Goal: Task Accomplishment & Management: Complete application form

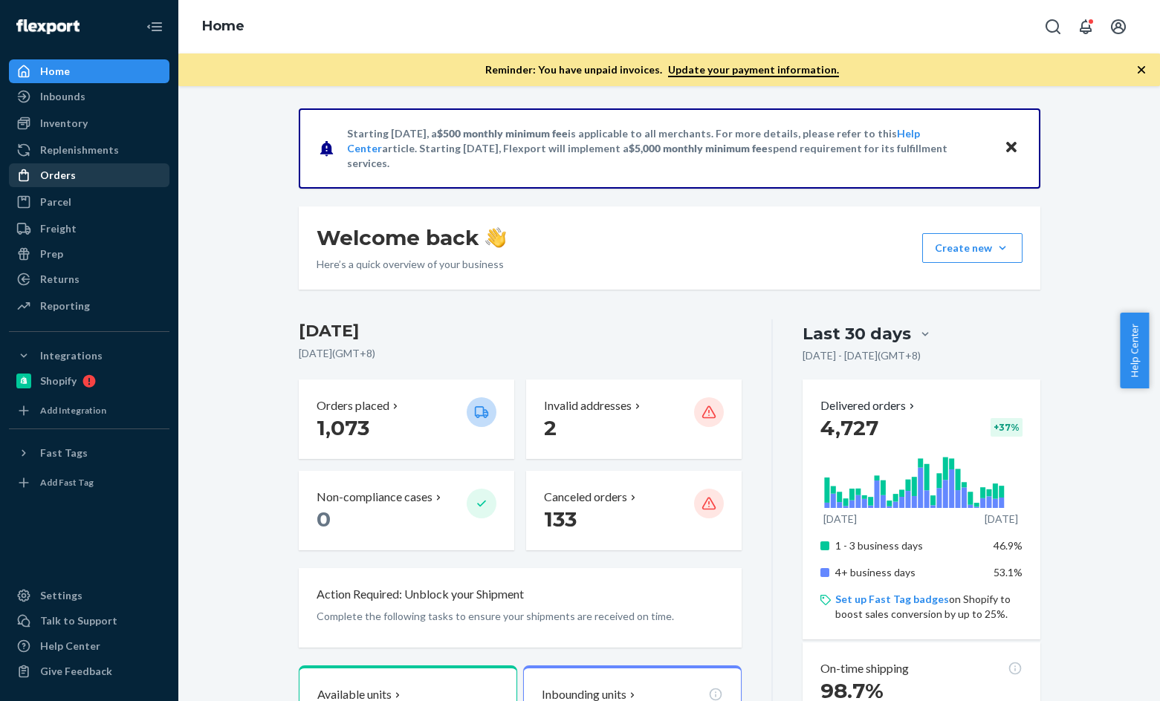
click at [97, 175] on div "Orders" at bounding box center [89, 175] width 158 height 21
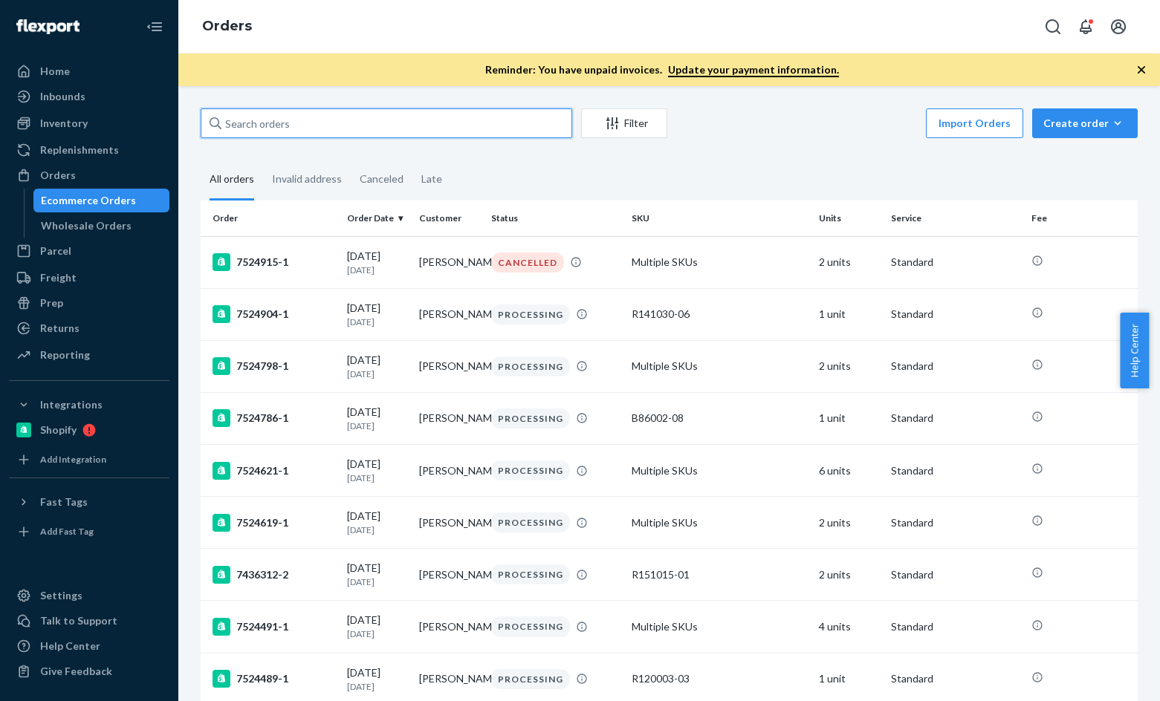
click at [325, 137] on input "text" at bounding box center [387, 123] width 372 height 30
paste input "136603271"
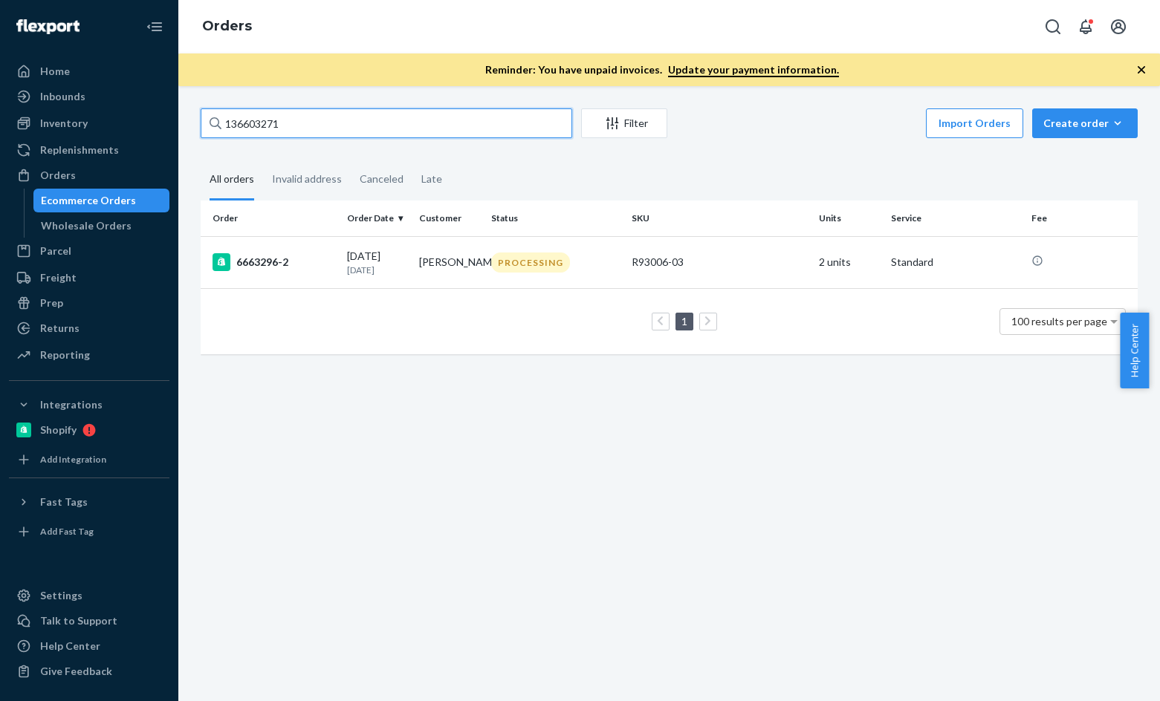
click at [314, 126] on input "136603271" at bounding box center [387, 123] width 372 height 30
paste input "996868"
click at [401, 129] on input "136996868" at bounding box center [387, 123] width 372 height 30
drag, startPoint x: 277, startPoint y: 126, endPoint x: 258, endPoint y: 126, distance: 19.3
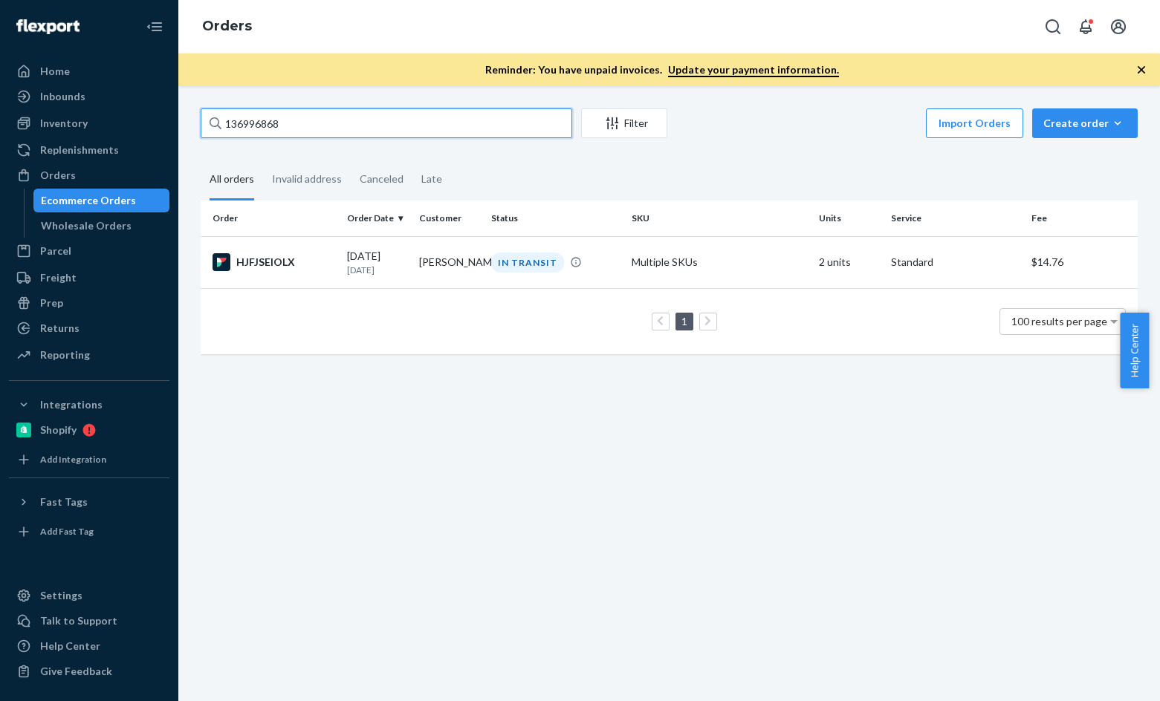
click at [277, 126] on input "136996868" at bounding box center [387, 123] width 372 height 30
click at [258, 126] on input "136996868" at bounding box center [387, 123] width 372 height 30
click at [273, 126] on input "136996868" at bounding box center [387, 123] width 372 height 30
drag, startPoint x: 273, startPoint y: 126, endPoint x: 401, endPoint y: 142, distance: 128.9
click at [273, 126] on input "136996868" at bounding box center [387, 123] width 372 height 30
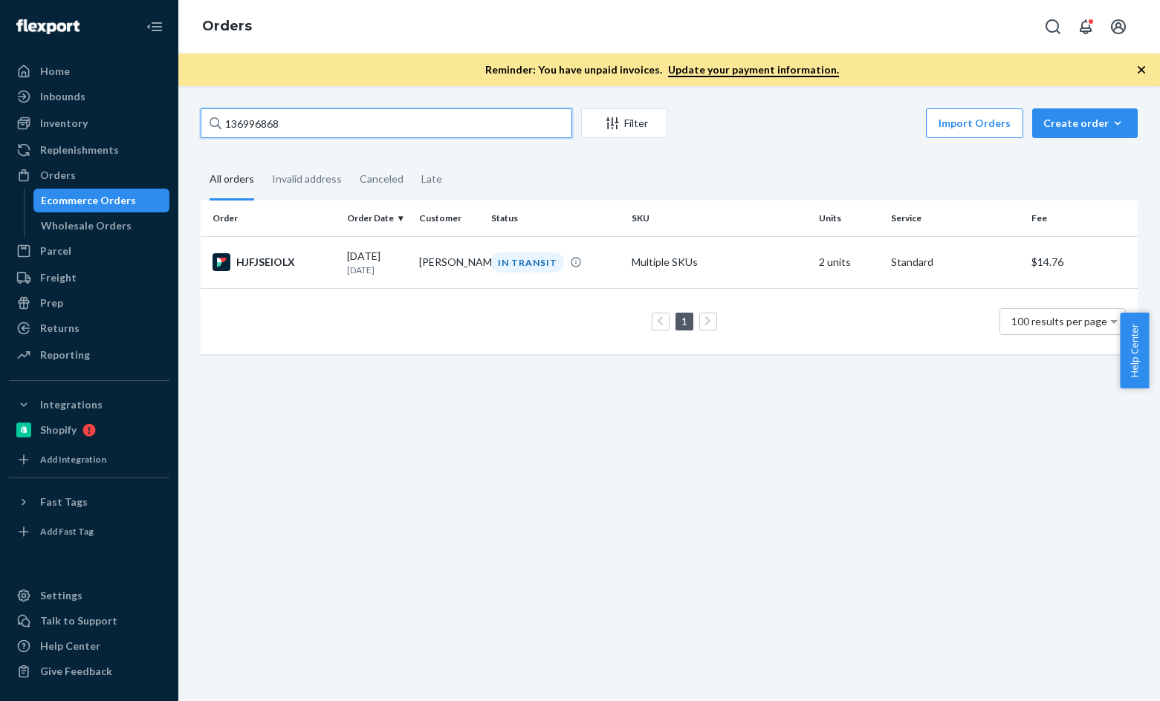
paste input "7001834"
click at [270, 129] on input "137001834" at bounding box center [387, 123] width 372 height 30
paste input "6940227"
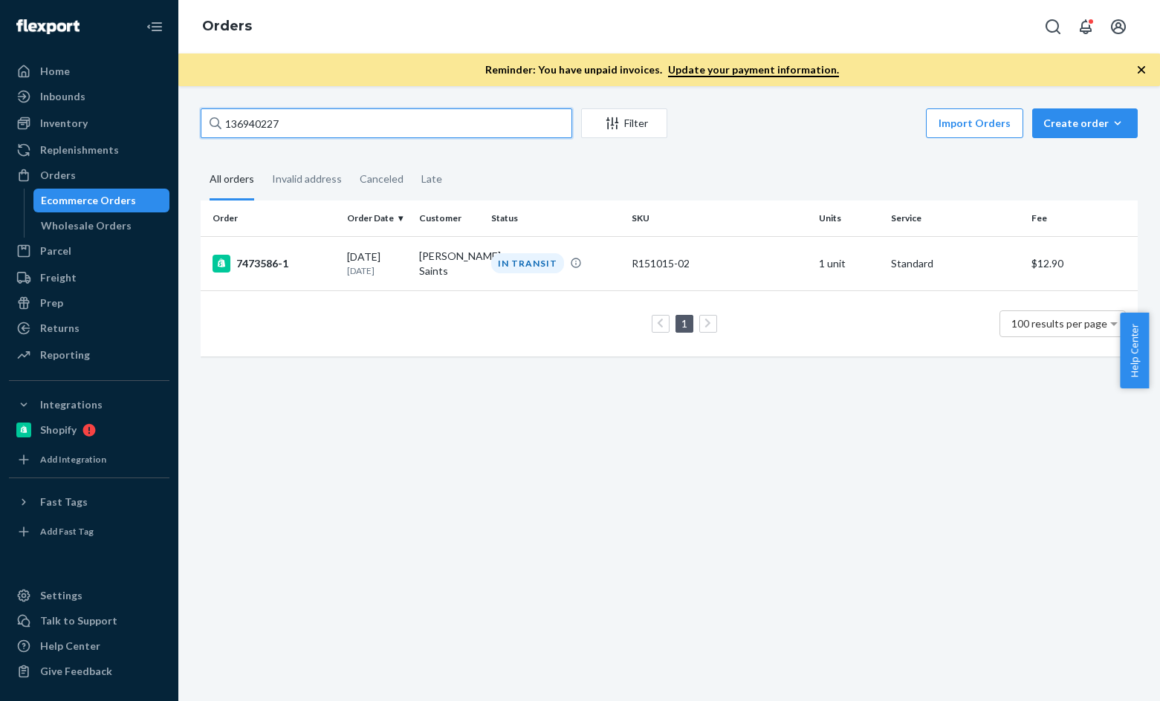
click at [335, 129] on input "136940227" at bounding box center [387, 123] width 372 height 30
paste input "7001959"
click at [263, 123] on input "137001959" at bounding box center [387, 123] width 372 height 30
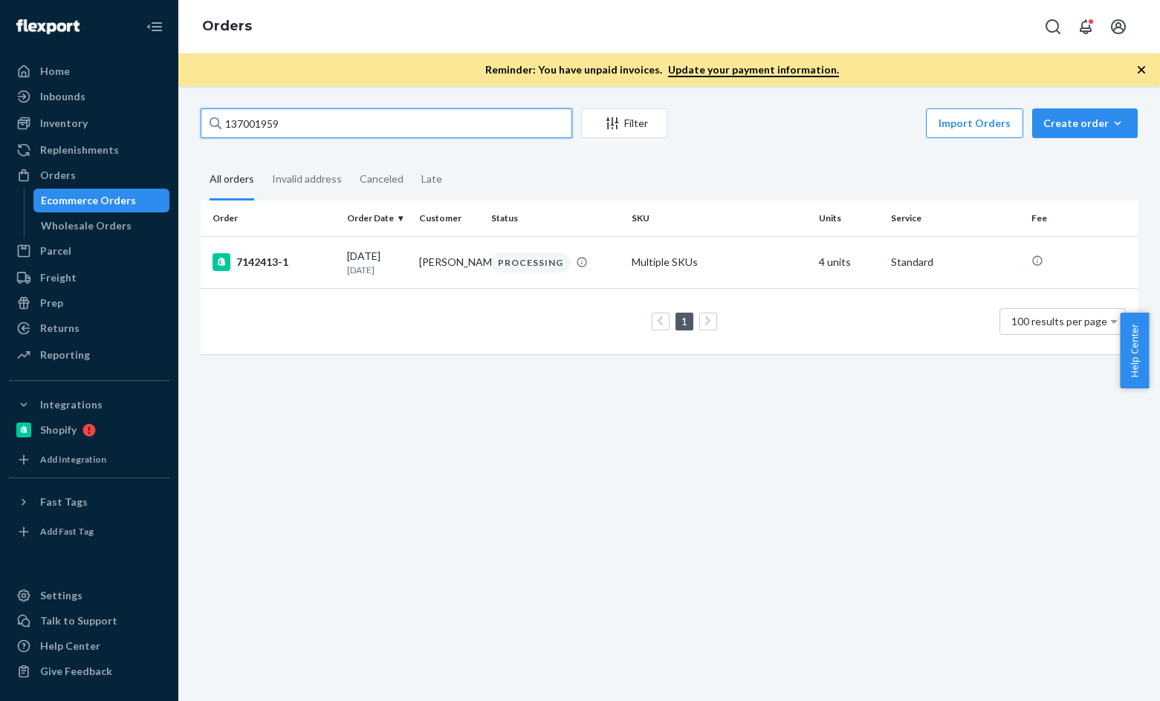
paste input "2230"
click at [484, 141] on div "137002230 Filter Import Orders Create order Ecommerce order Removal order" at bounding box center [669, 124] width 937 height 33
click at [479, 129] on input "137002230" at bounding box center [387, 123] width 372 height 30
paste input "188"
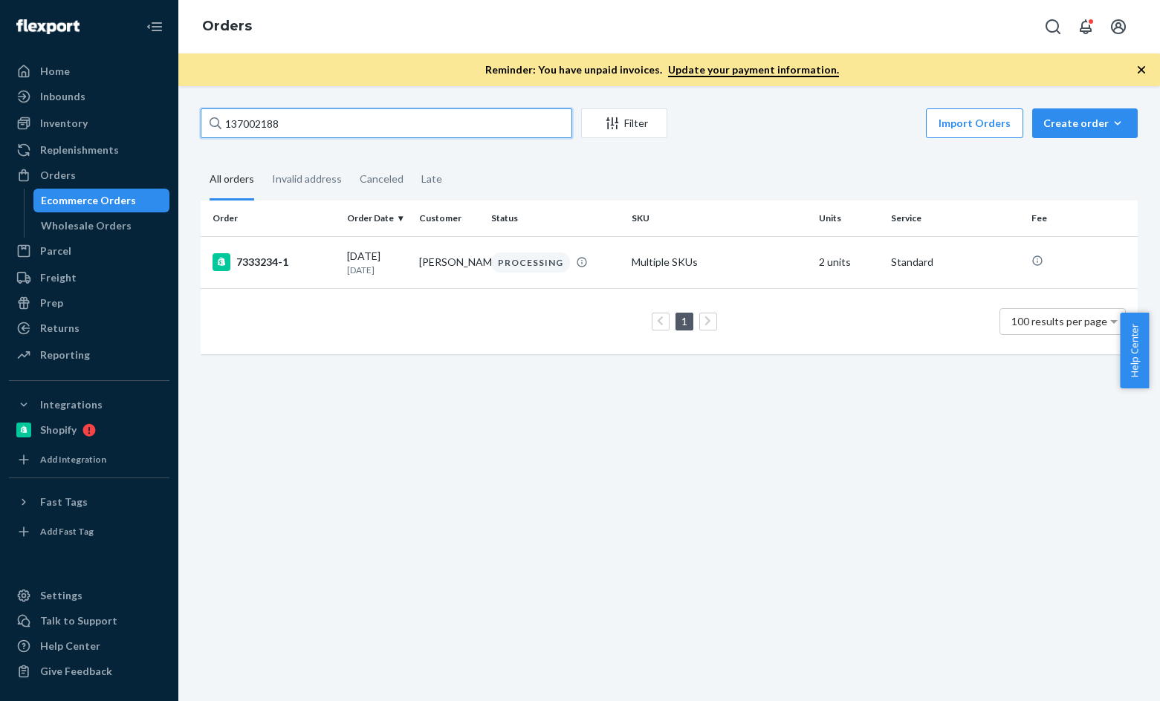
click at [302, 136] on input "137002188" at bounding box center [387, 123] width 372 height 30
paste input "1792"
click at [430, 115] on input "137001792" at bounding box center [387, 123] width 372 height 30
paste input "Caitlin Jagodzinski"
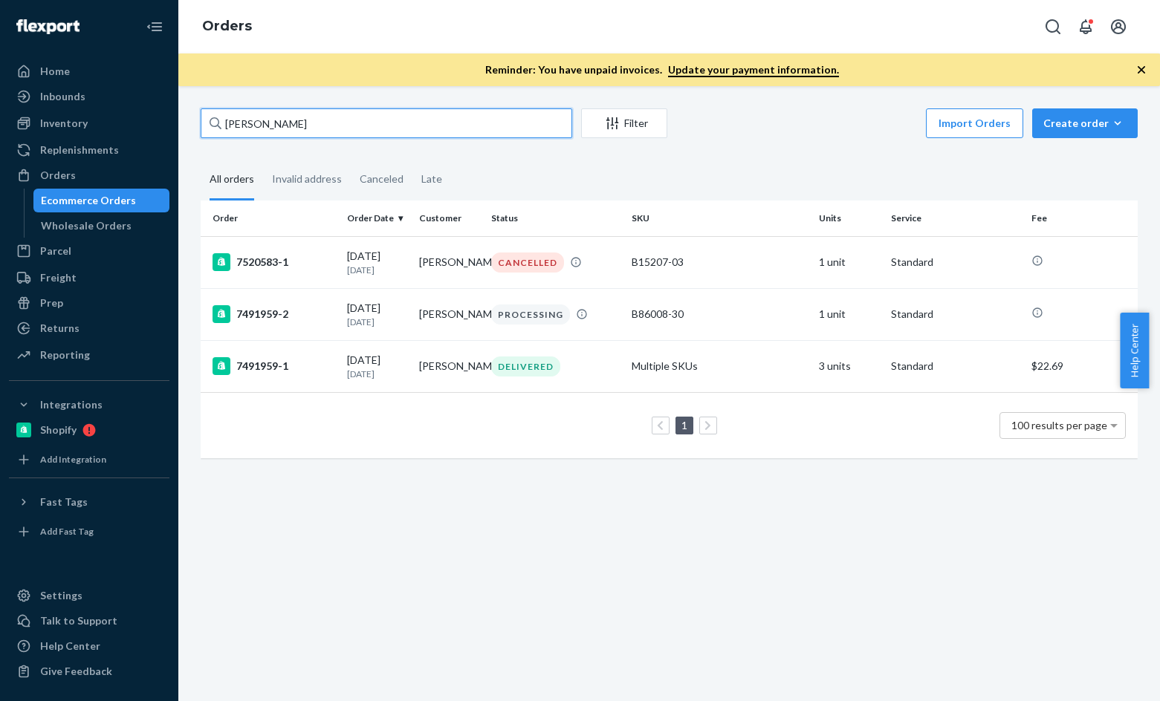
paste input "Vanessa Toro"
click at [309, 137] on input "Vanessa Toro" at bounding box center [387, 123] width 372 height 30
click at [329, 126] on input "Vanessa Toro" at bounding box center [387, 123] width 372 height 30
paste input "Janice Mcelroy"
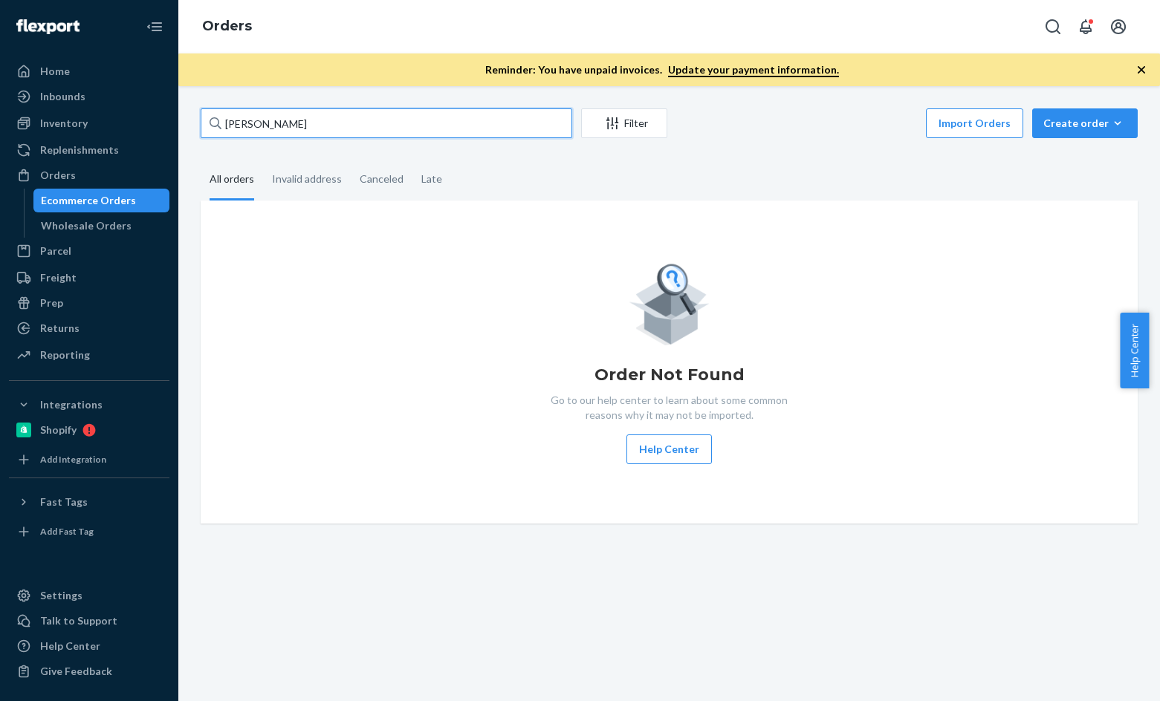
click at [323, 119] on input "Janice Mcelroy" at bounding box center [387, 123] width 372 height 30
paste input "Olivia Langle"
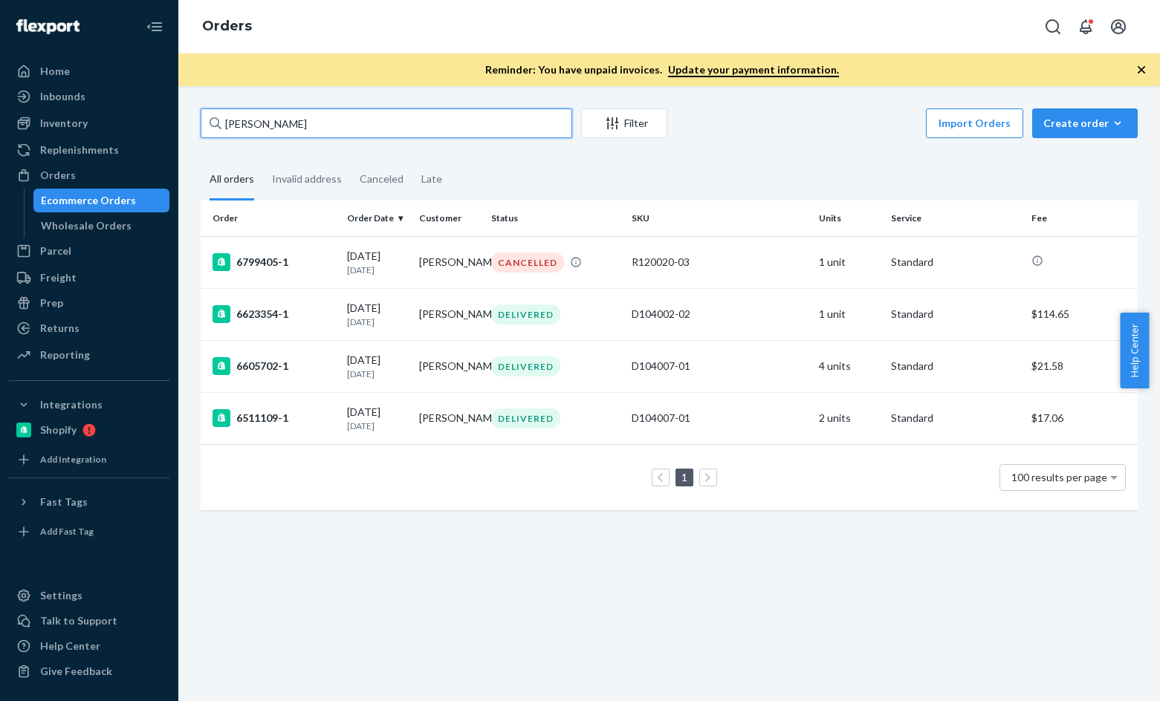
click at [328, 126] on input "Olivia Langley" at bounding box center [387, 123] width 372 height 30
paste input "Vanessa Toro"
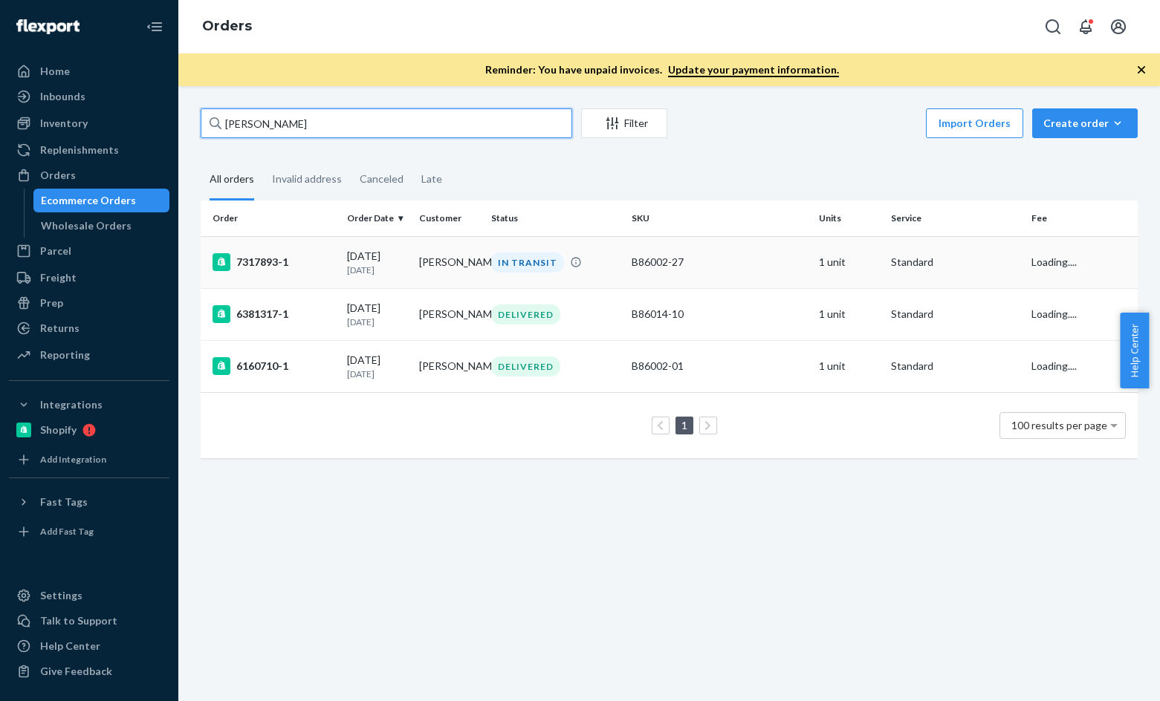
type input "Vanessa Toro"
click at [288, 266] on div "7317893-1" at bounding box center [274, 262] width 123 height 18
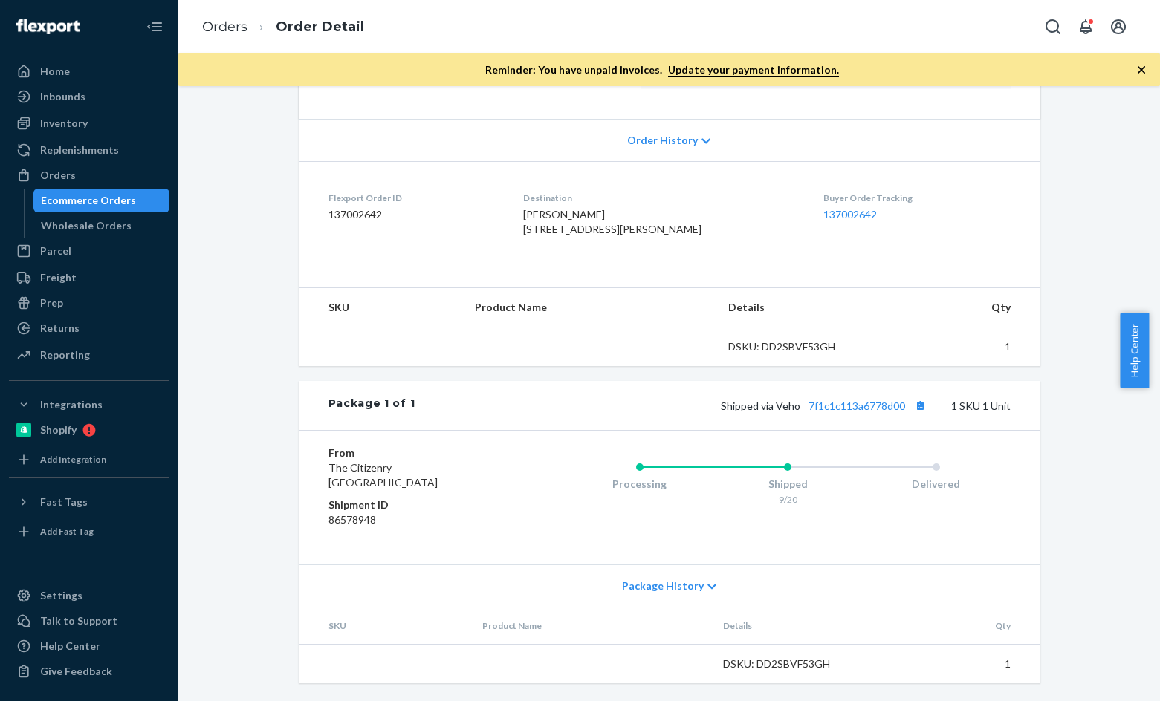
scroll to position [317, 0]
click at [898, 405] on link "7f1c1c113a6778d00" at bounding box center [857, 406] width 97 height 13
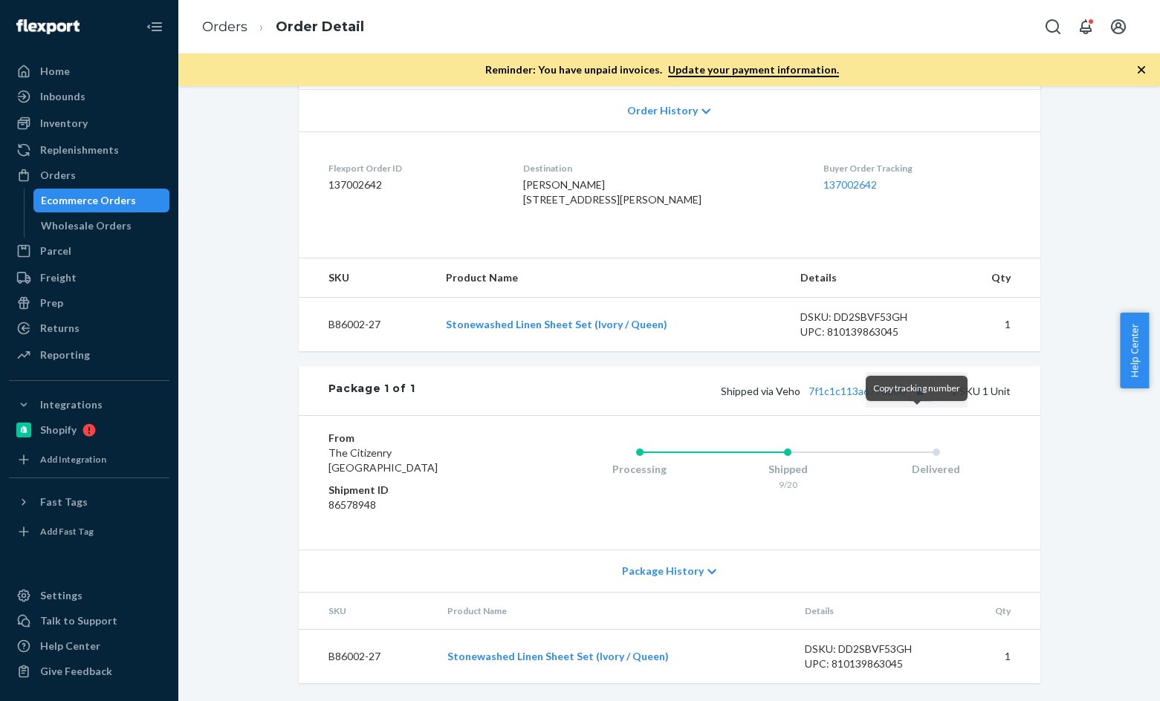
click at [911, 401] on button "Copy tracking number" at bounding box center [920, 390] width 19 height 19
click at [222, 37] on ol "Orders Order Detail" at bounding box center [283, 27] width 186 height 44
click at [228, 31] on link "Orders" at bounding box center [224, 27] width 45 height 16
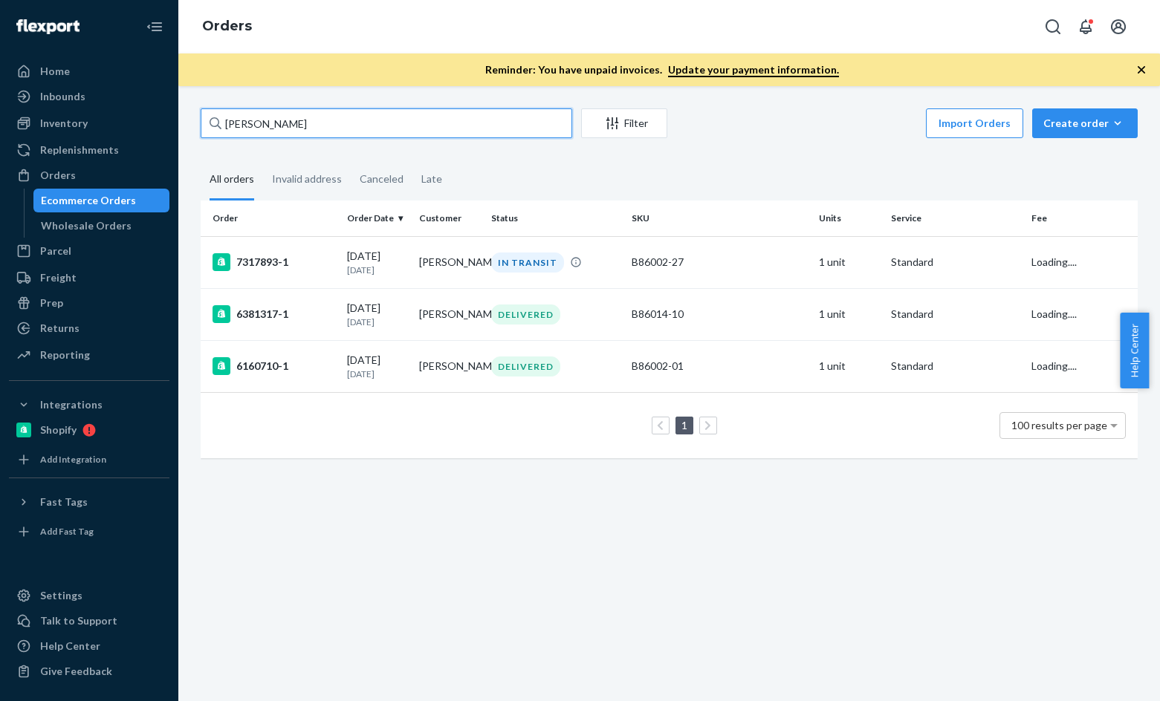
click at [308, 116] on input "Vanessa Toro" at bounding box center [387, 123] width 372 height 30
paste input "Jessica Wofford"
click at [331, 125] on input "Jessica Wofford" at bounding box center [387, 123] width 372 height 30
paste input "timothy grimes"
type input "timothy grimes"
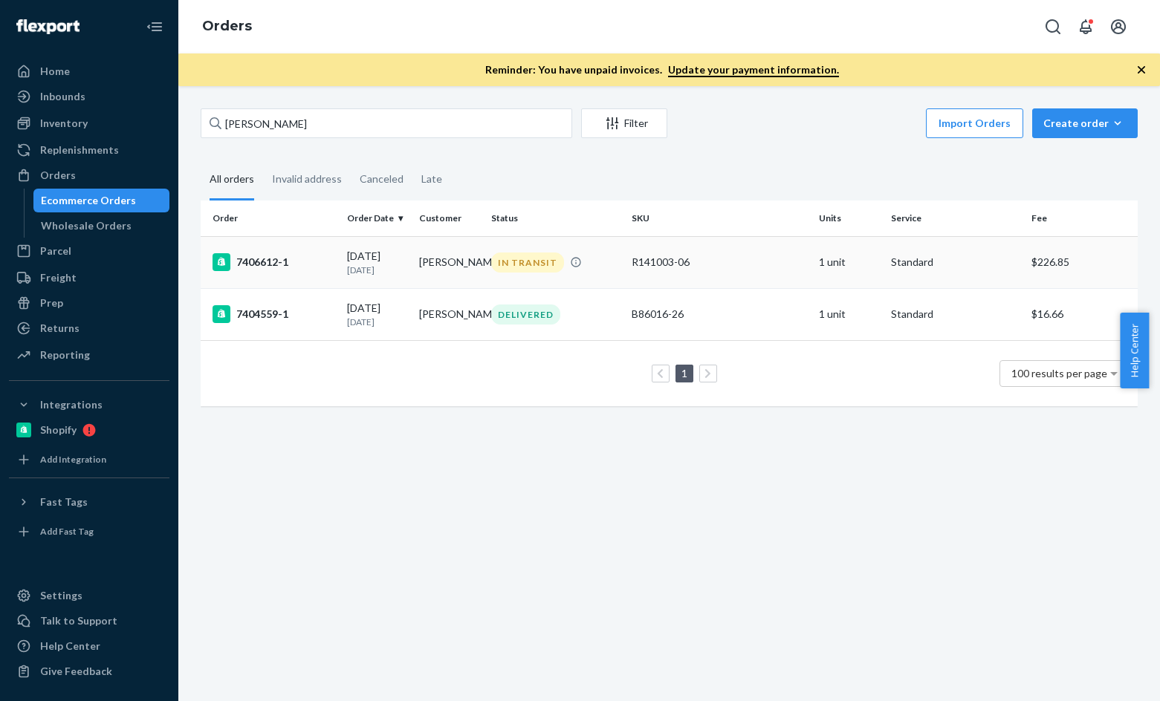
click at [270, 267] on div "7406612-1" at bounding box center [274, 262] width 123 height 18
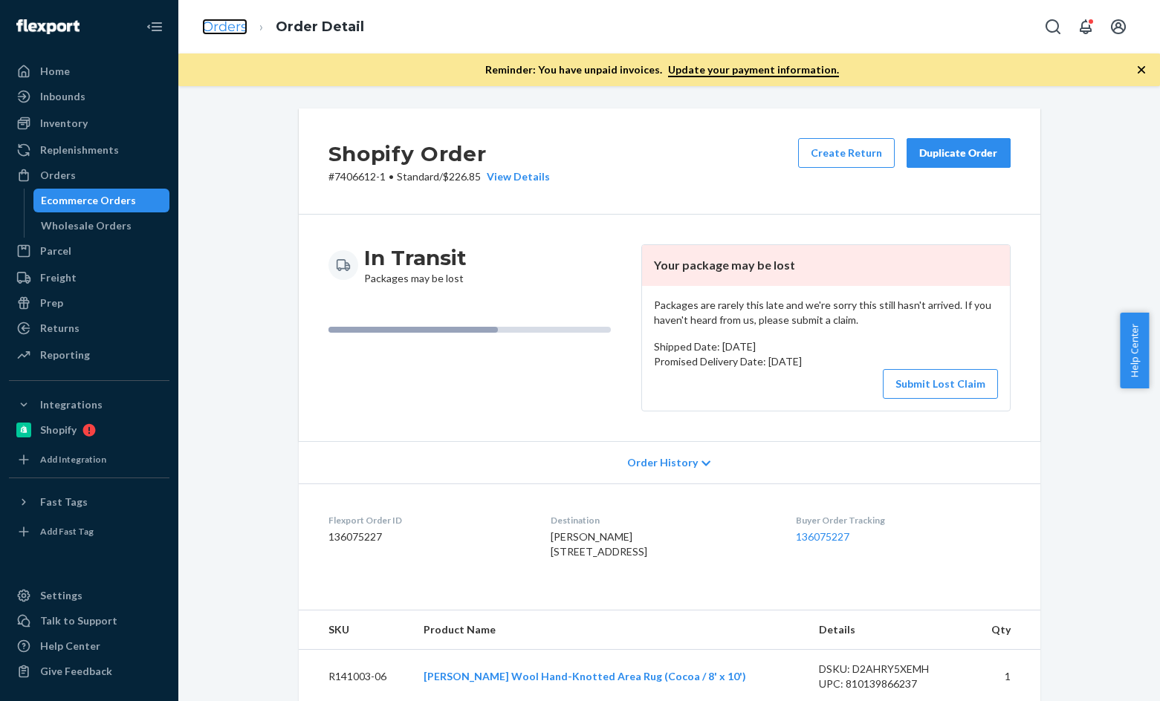
click at [232, 33] on link "Orders" at bounding box center [224, 27] width 45 height 16
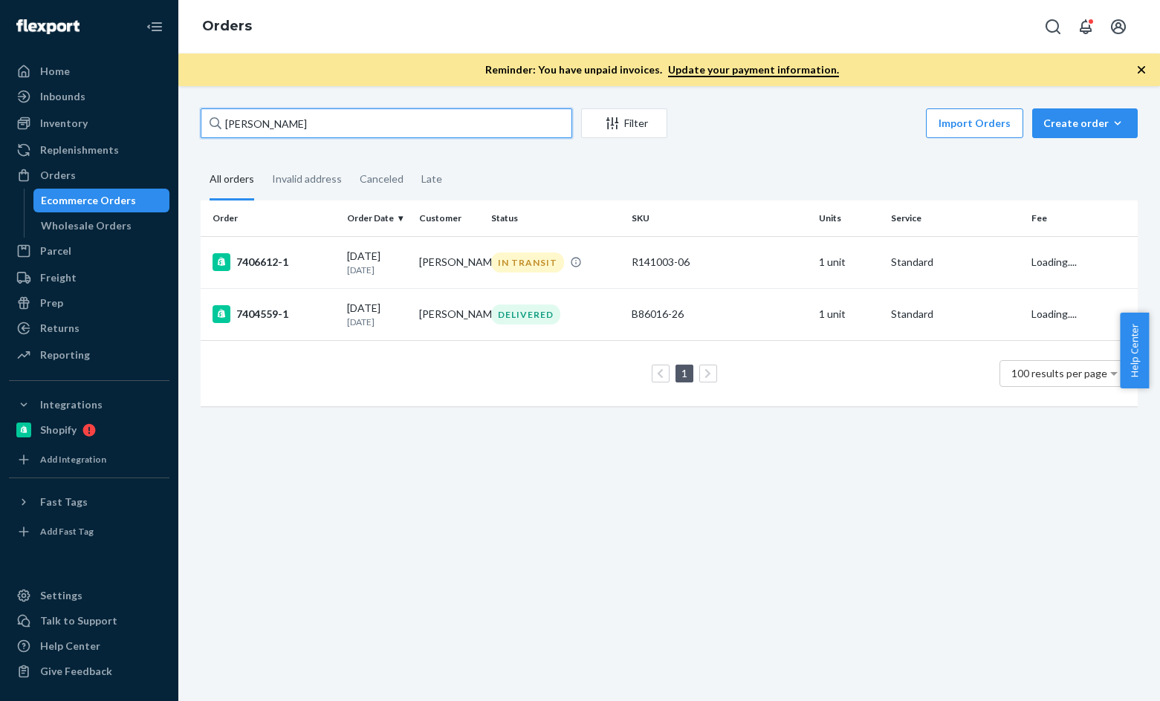
click at [380, 120] on input "timothy grimes" at bounding box center [387, 123] width 372 height 30
paste input "Vanessa Toro"
type input "Vanessa Toro"
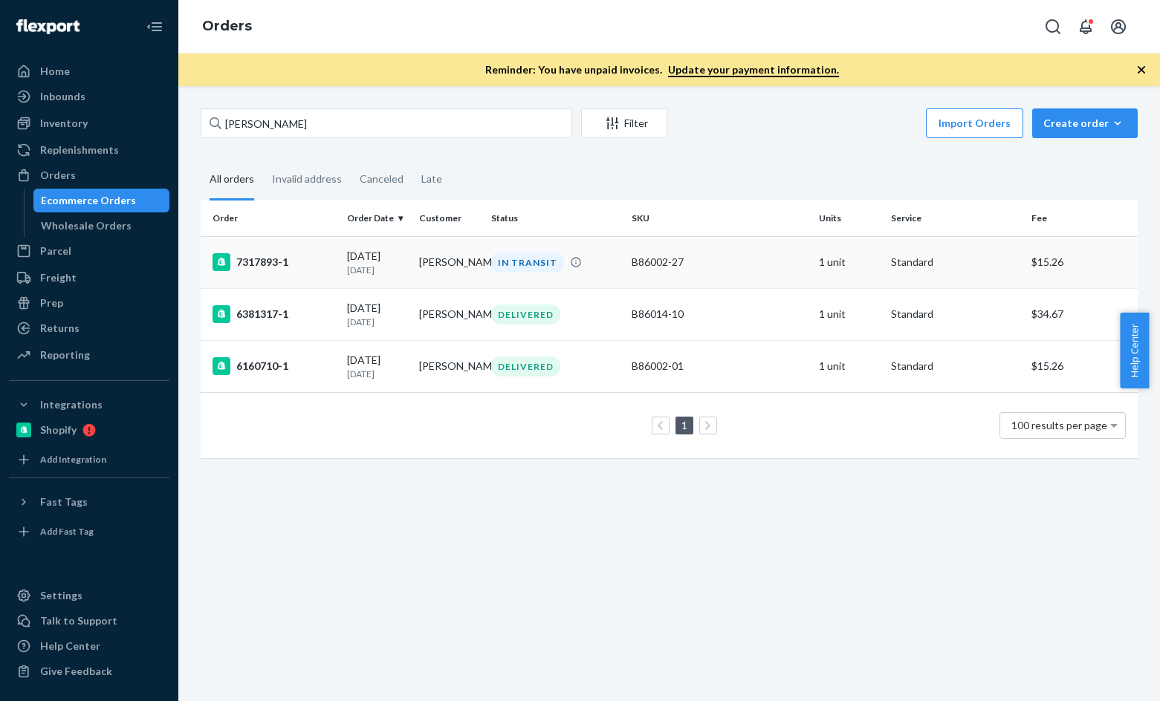
click at [277, 265] on div "7317893-1" at bounding box center [274, 262] width 123 height 18
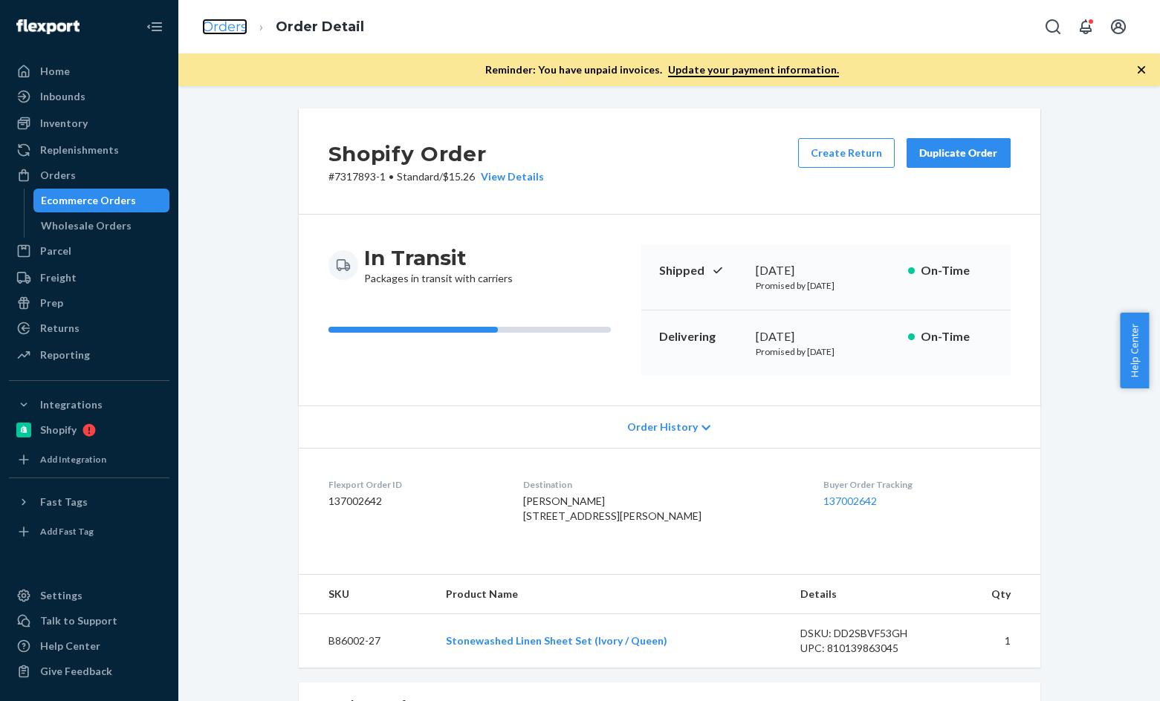
click at [227, 30] on link "Orders" at bounding box center [224, 27] width 45 height 16
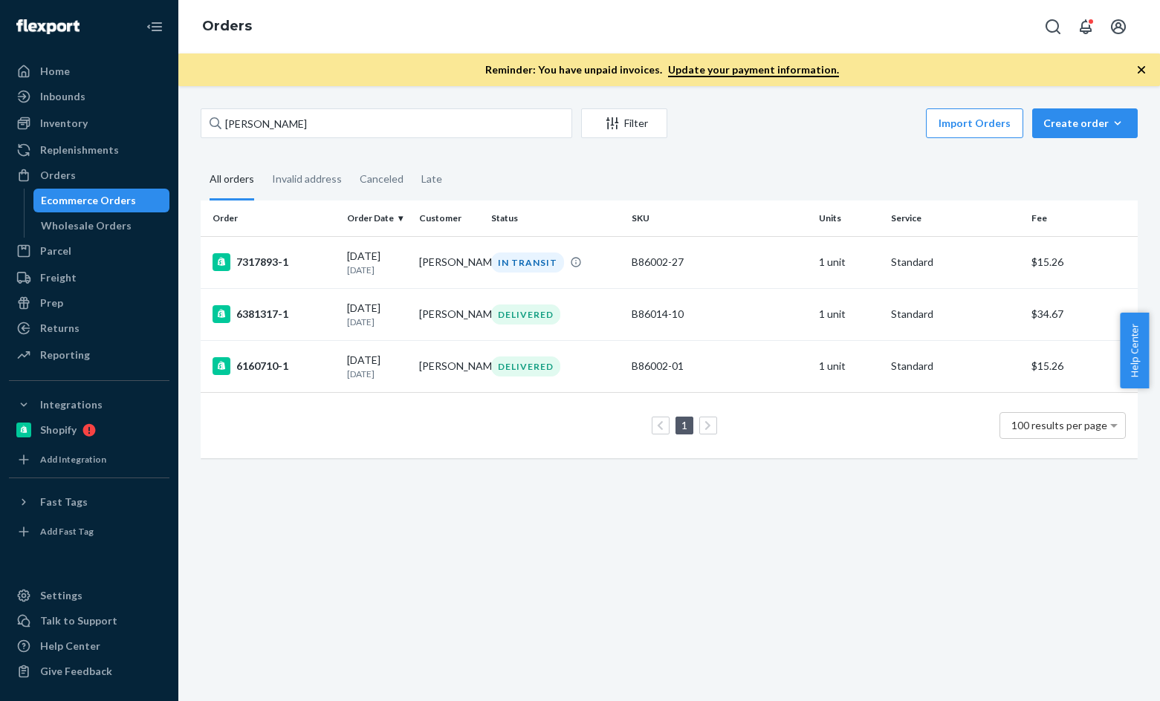
click at [411, 142] on div "Vanessa Toro Filter Import Orders Create order Ecommerce order Removal order Al…" at bounding box center [668, 290] width 959 height 365
click at [417, 128] on input "Vanessa Toro" at bounding box center [387, 123] width 372 height 30
paste input "Jessica Wofford"
type input "Jessica Wofford"
click at [240, 260] on div "7440609-2" at bounding box center [274, 262] width 123 height 18
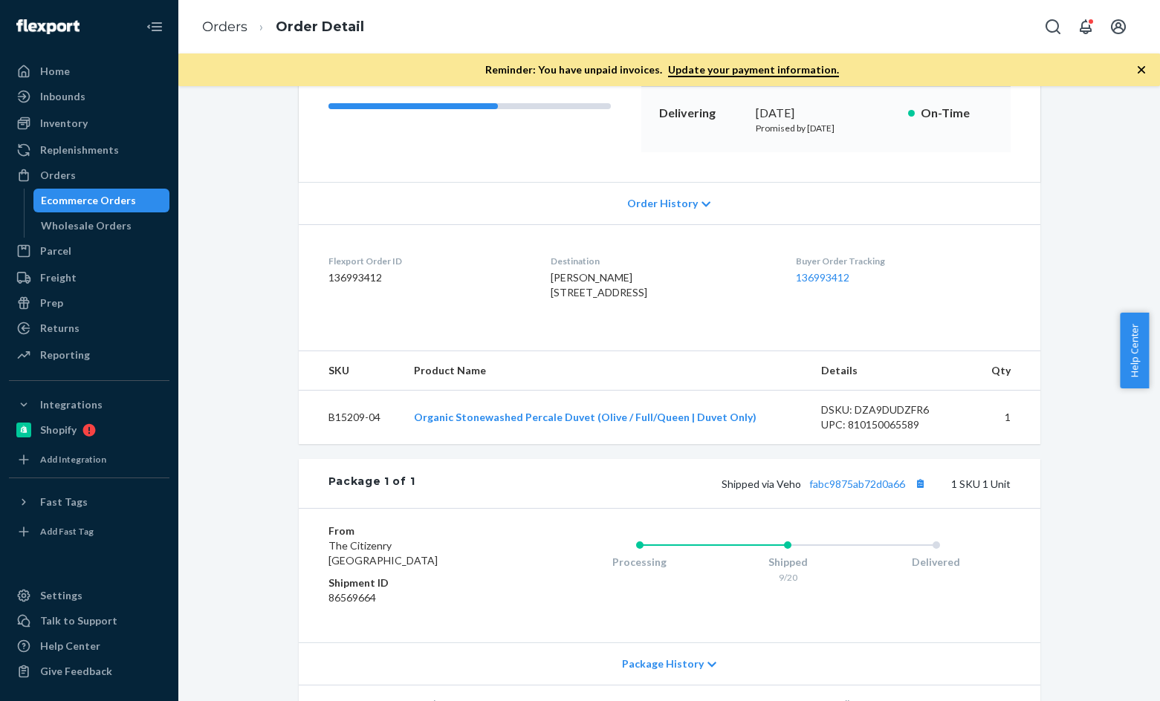
scroll to position [198, 0]
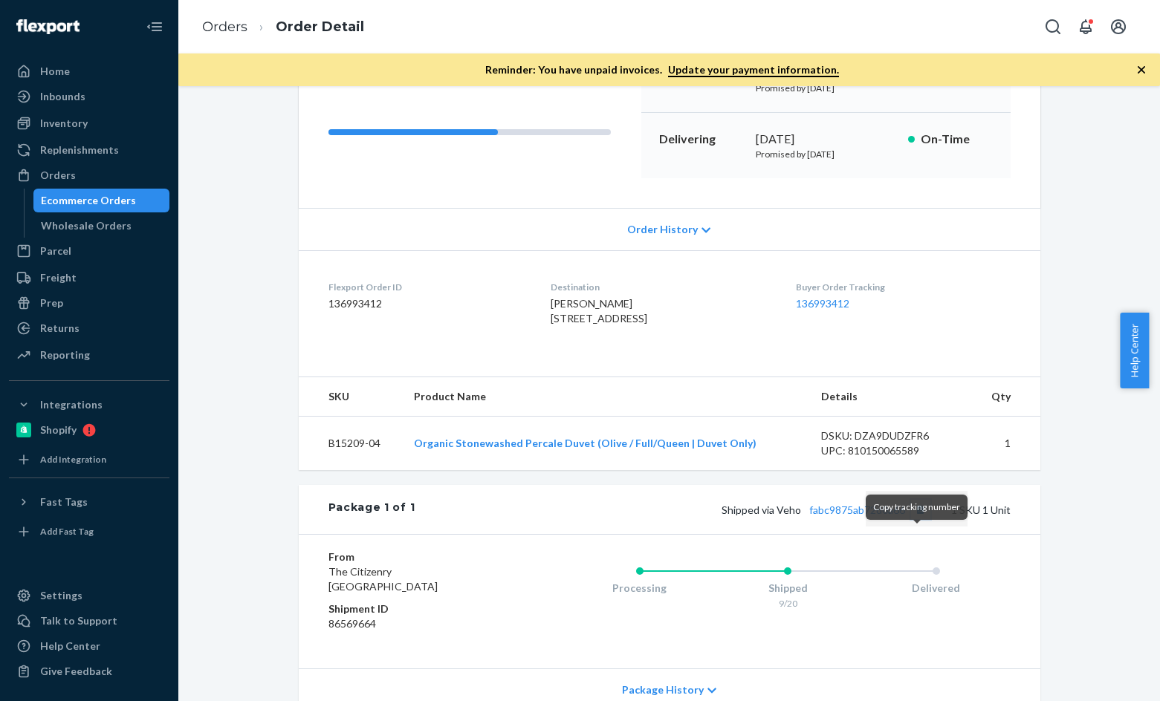
click at [916, 519] on button "Copy tracking number" at bounding box center [920, 509] width 19 height 19
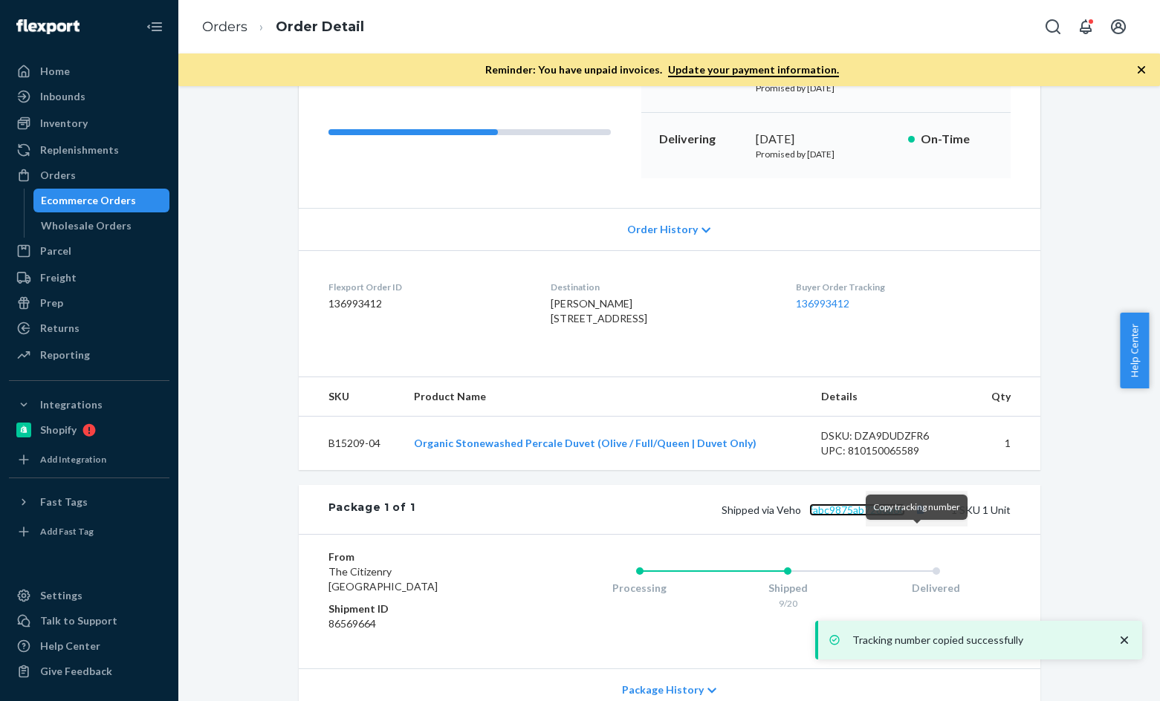
click at [870, 516] on link "fabc9875ab72d0a66" at bounding box center [857, 510] width 96 height 13
click at [256, 33] on li "Order Detail" at bounding box center [305, 27] width 117 height 20
click at [237, 30] on link "Orders" at bounding box center [224, 27] width 45 height 16
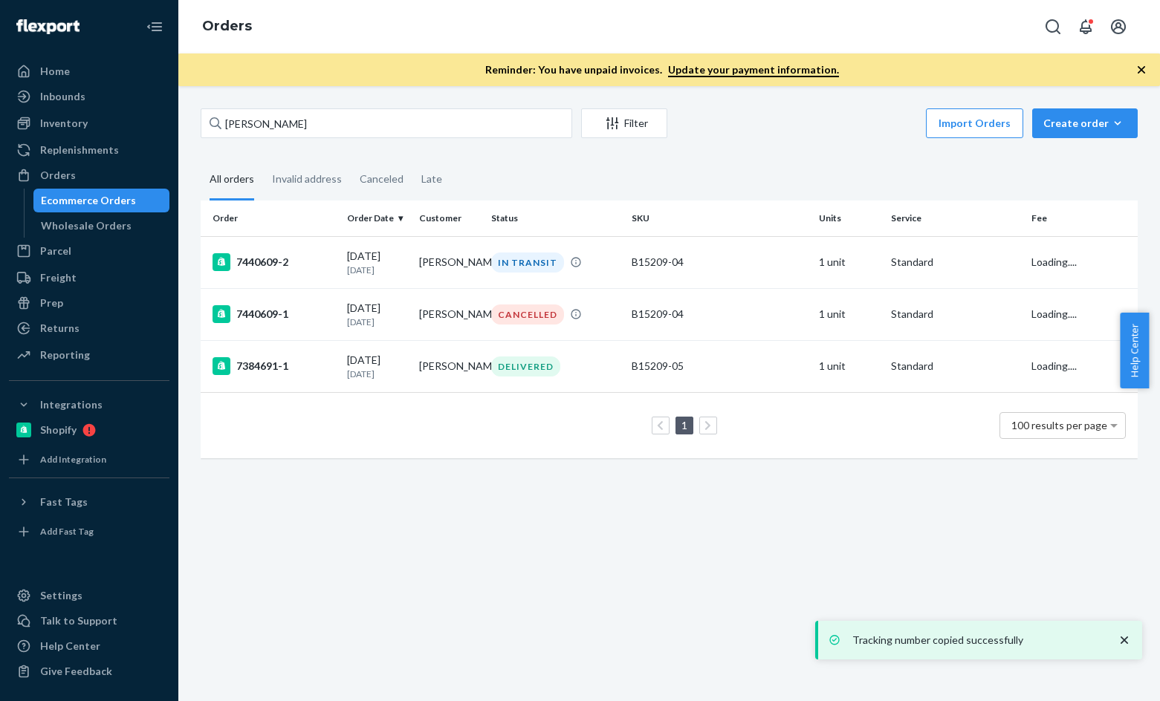
click at [362, 107] on div "Jessica Wofford Filter Import Orders Create order Ecommerce order Removal order…" at bounding box center [669, 393] width 982 height 615
click at [360, 120] on input "Jessica Wofford" at bounding box center [387, 123] width 372 height 30
paste input "Rosalie Cook"
type input "Rosalie Cook"
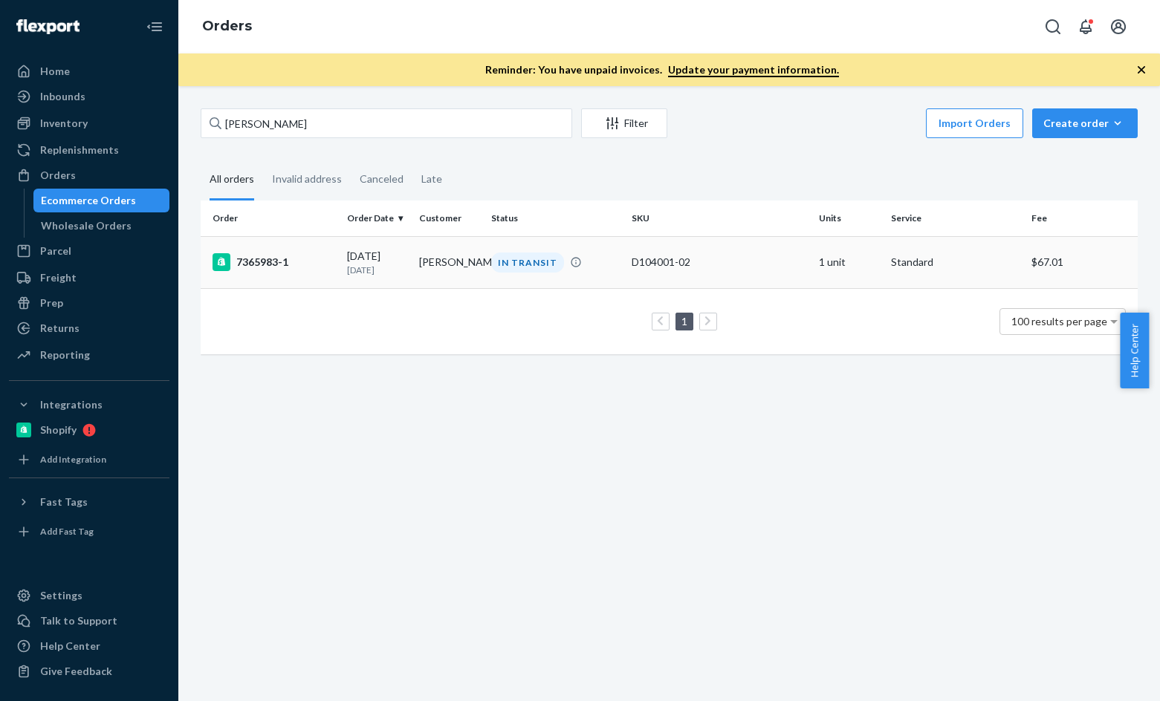
click at [253, 265] on div "7365983-1" at bounding box center [274, 262] width 123 height 18
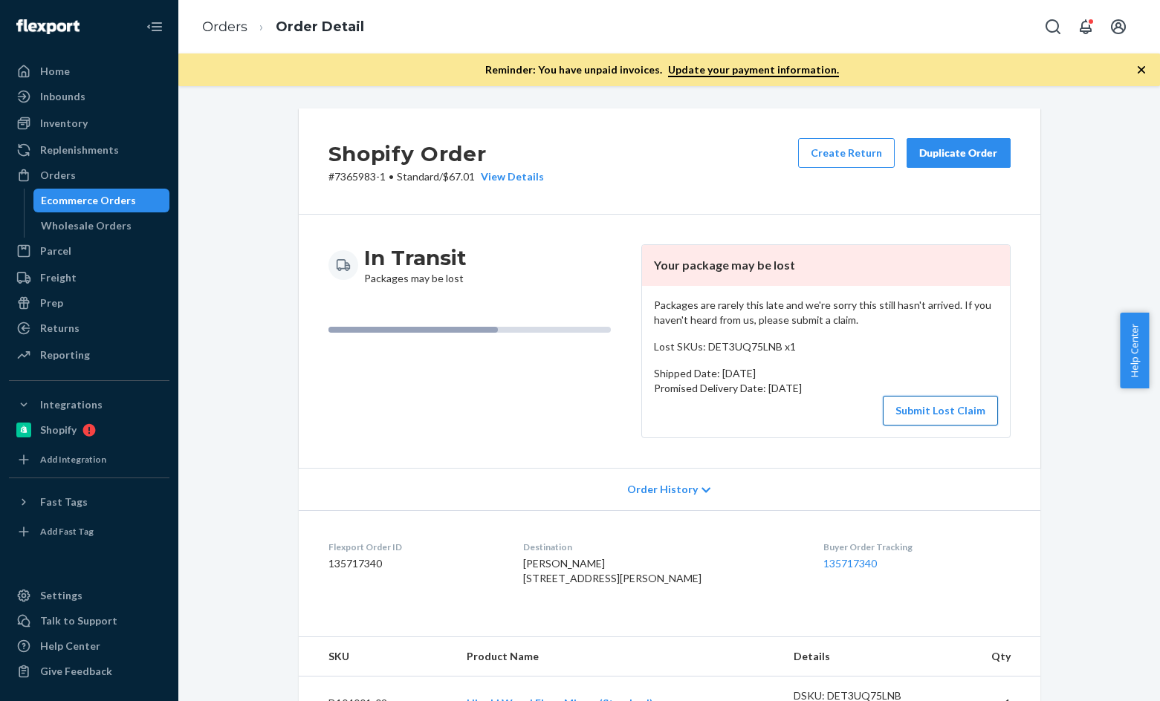
click at [932, 400] on button "Submit Lost Claim" at bounding box center [940, 411] width 115 height 30
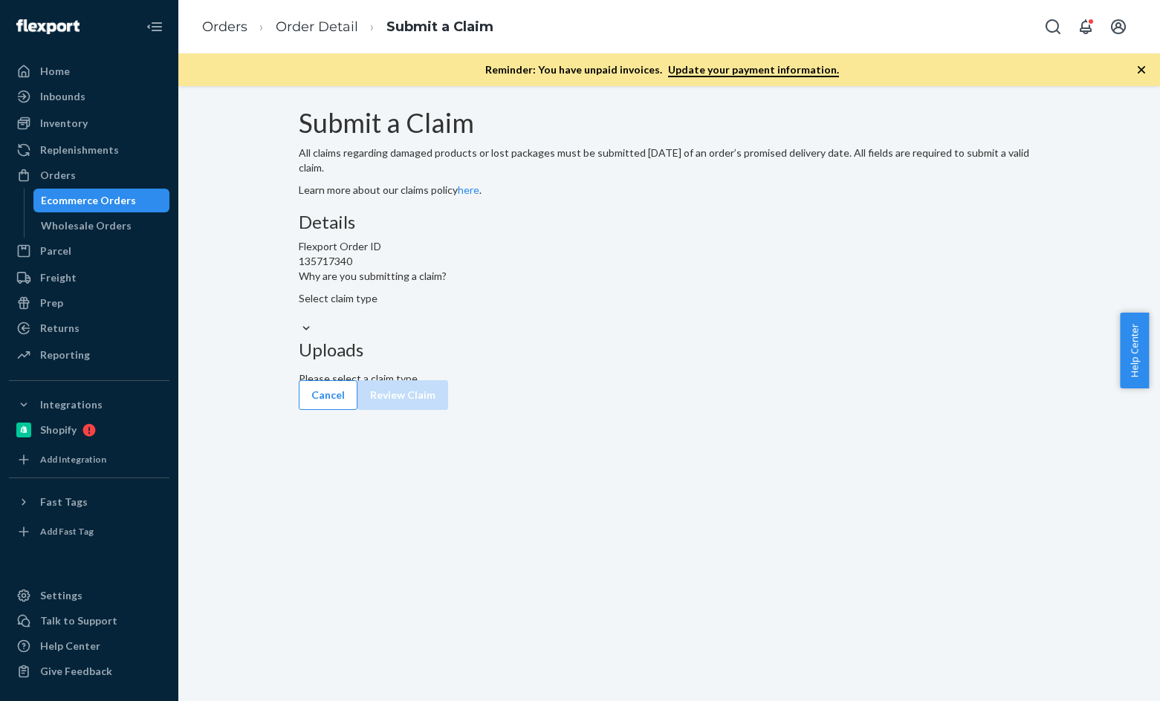
click at [555, 337] on div "Select claim type" at bounding box center [670, 313] width 742 height 45
click at [554, 321] on div "Select claim type" at bounding box center [670, 306] width 742 height 30
click at [300, 321] on input "Why are you submitting a claim? Select claim type" at bounding box center [299, 313] width 1 height 15
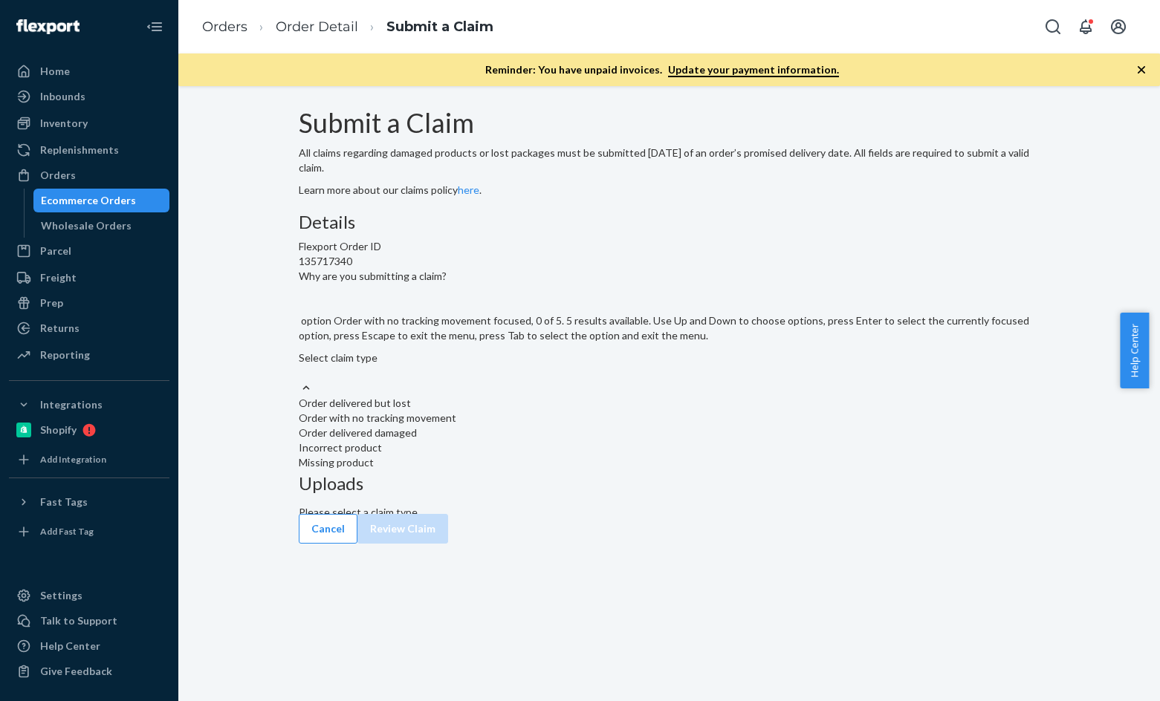
click at [545, 426] on div "Order with no tracking movement" at bounding box center [670, 418] width 742 height 15
click at [300, 380] on input "Why are you submitting a claim? option Order with no tracking movement focused,…" at bounding box center [299, 373] width 1 height 15
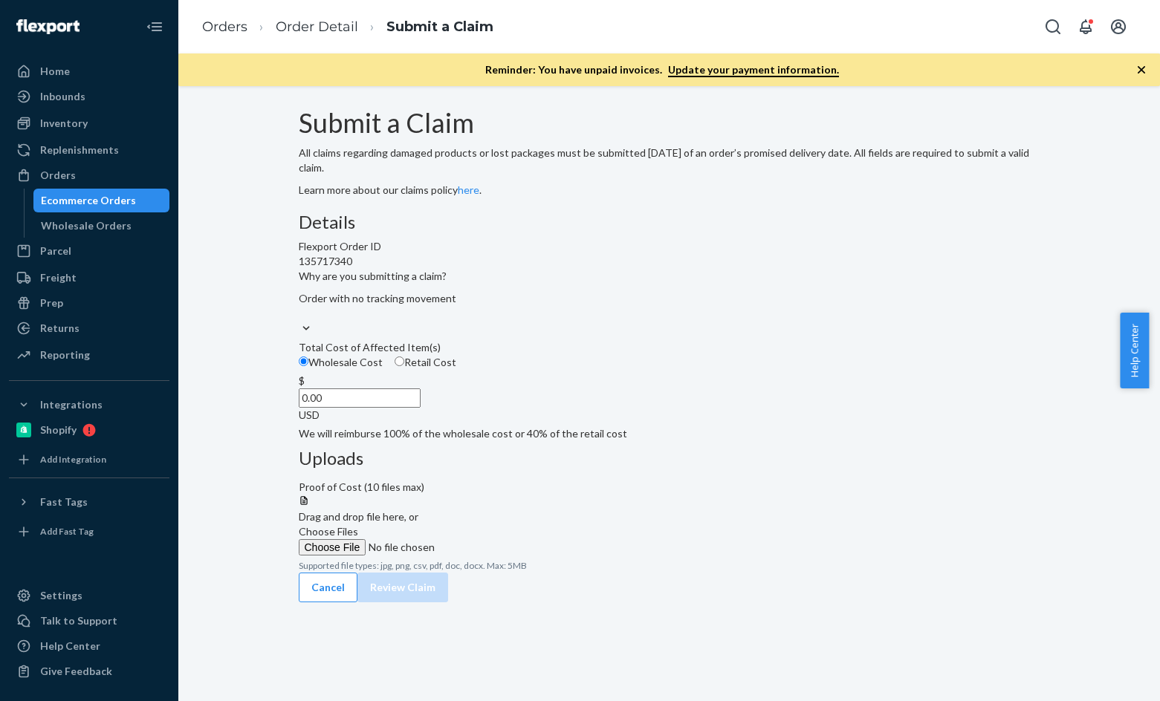
drag, startPoint x: 482, startPoint y: 487, endPoint x: 632, endPoint y: 494, distance: 150.3
click at [632, 441] on div "Details Flexport Order ID 135717340 Why are you submitting a claim? Order with …" at bounding box center [670, 327] width 742 height 229
paste input "544.2"
type input "544.20"
click at [358, 525] on span "Choose Files" at bounding box center [328, 531] width 59 height 13
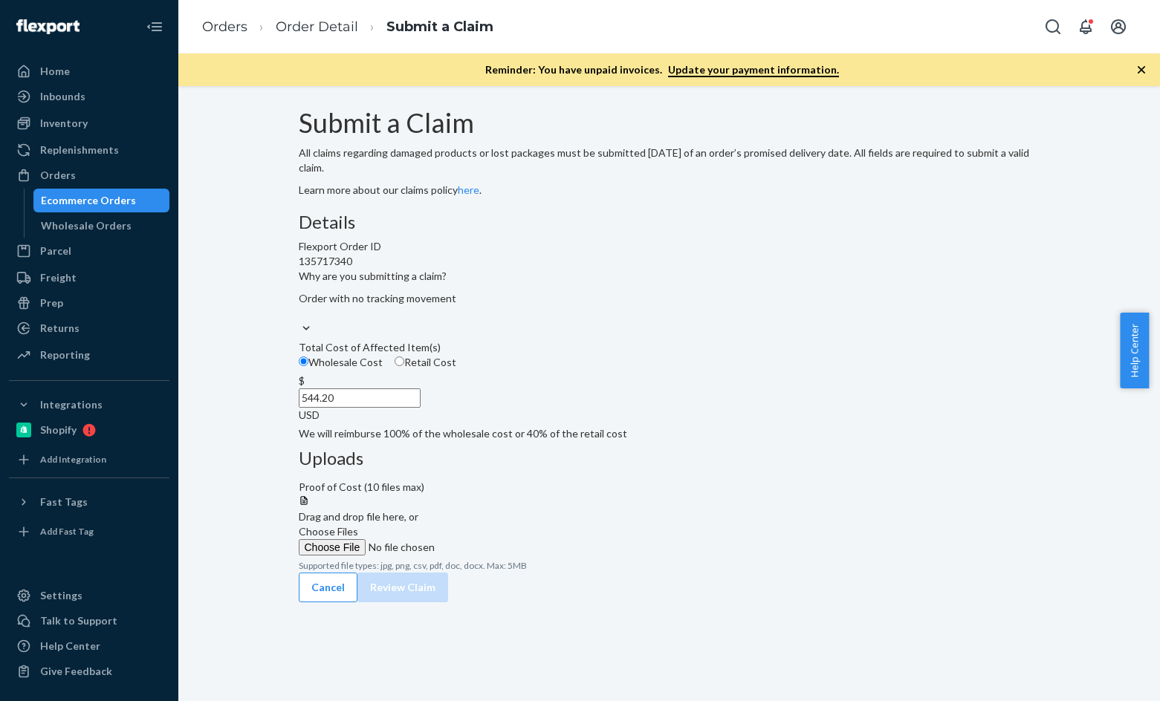
click at [501, 540] on input "Choose Files" at bounding box center [400, 548] width 202 height 16
click at [539, 574] on span "The Citizenry · Orders · 452801 · Shopify Plus.pdf" at bounding box center [424, 580] width 230 height 13
click at [448, 596] on button "Review Claim" at bounding box center [402, 603] width 91 height 30
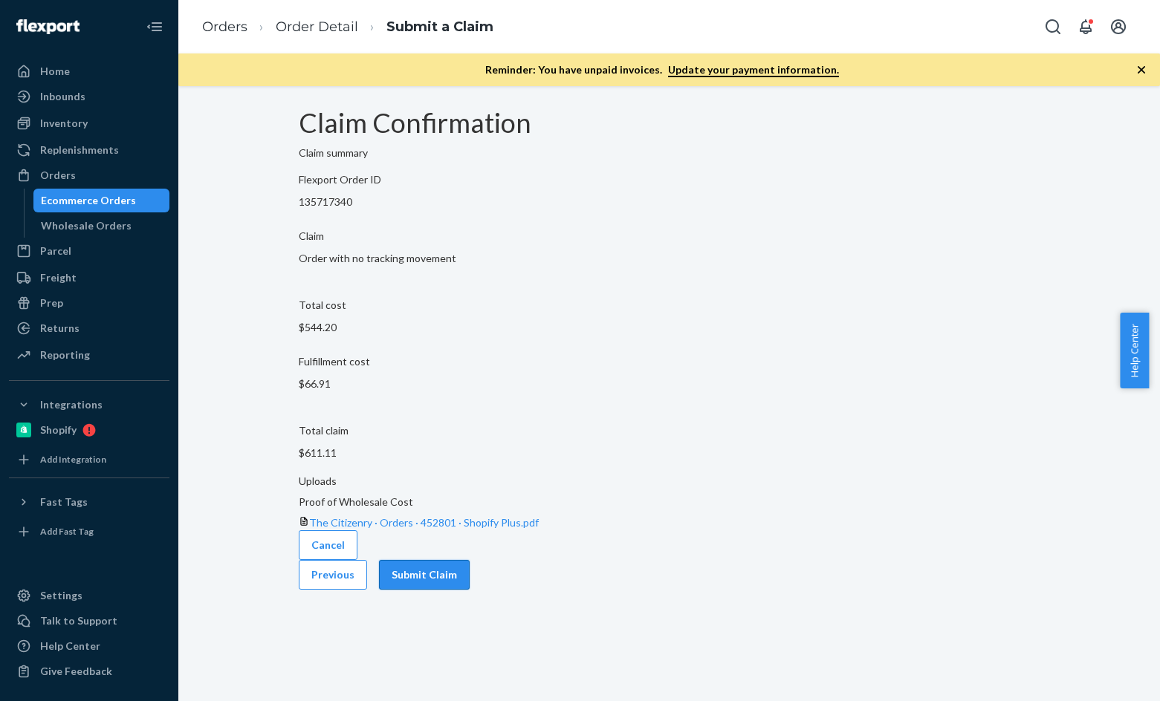
click at [470, 573] on button "Submit Claim" at bounding box center [424, 575] width 91 height 30
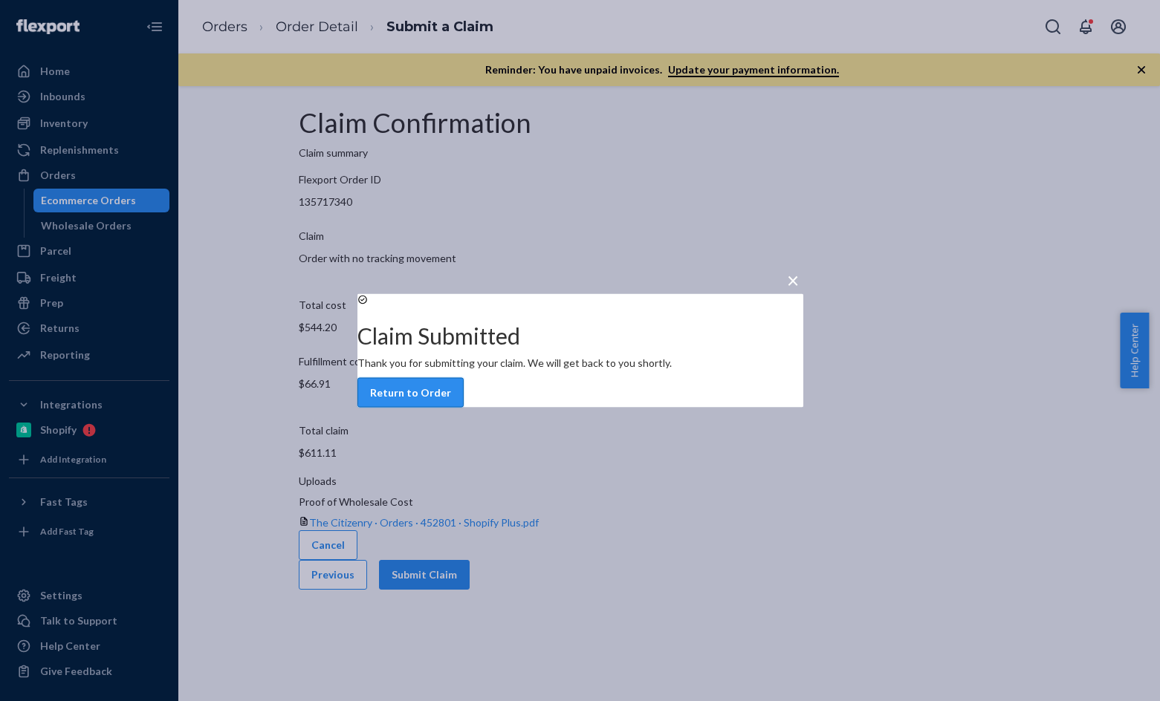
click at [464, 402] on button "Return to Order" at bounding box center [410, 393] width 106 height 30
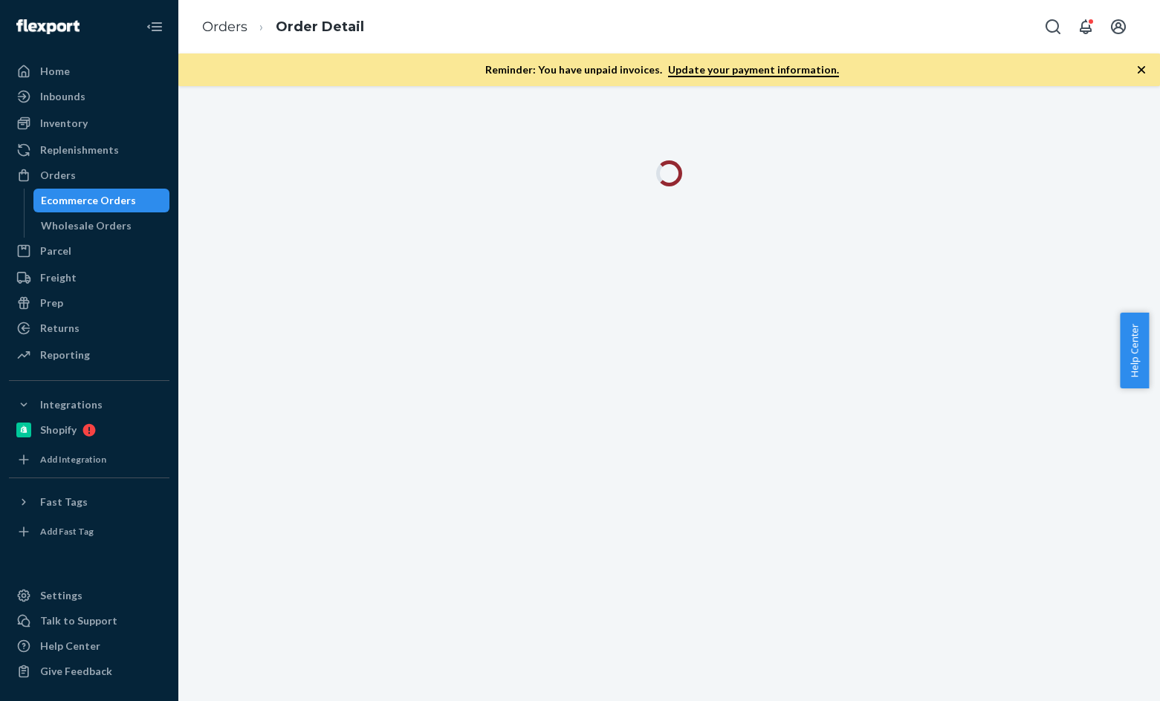
drag, startPoint x: 820, startPoint y: 372, endPoint x: 602, endPoint y: 7, distance: 424.3
click at [602, 7] on div "Orders Order Detail" at bounding box center [669, 27] width 982 height 54
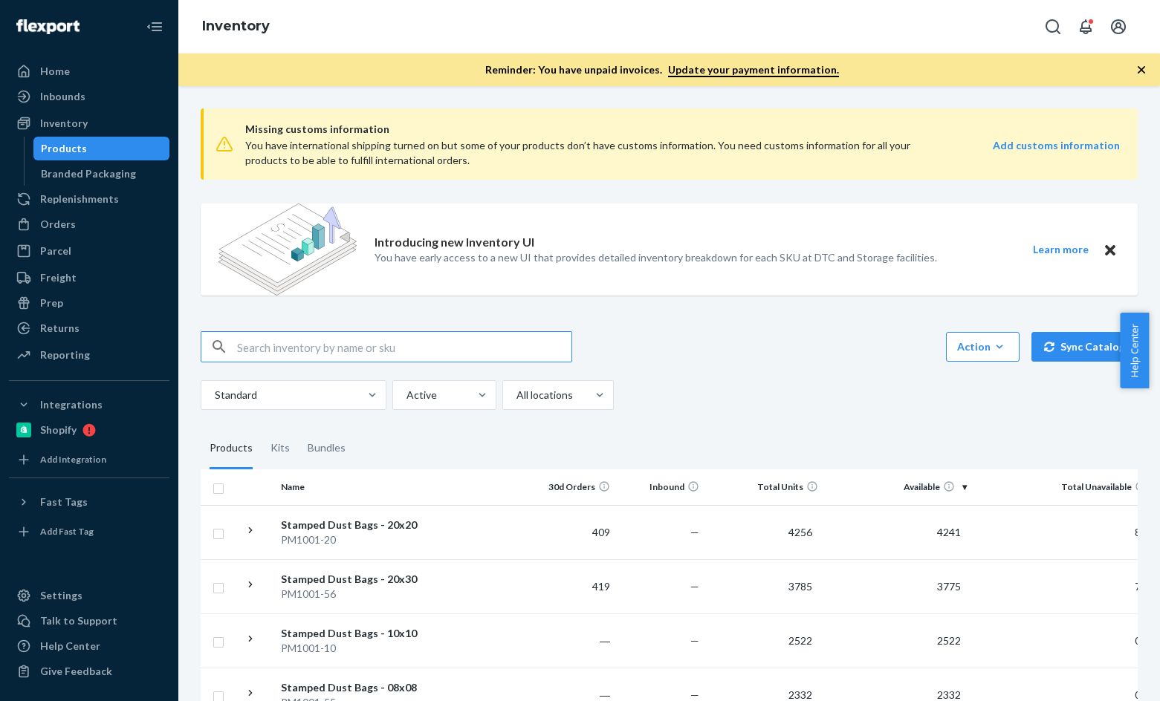
paste input "R120020-03"
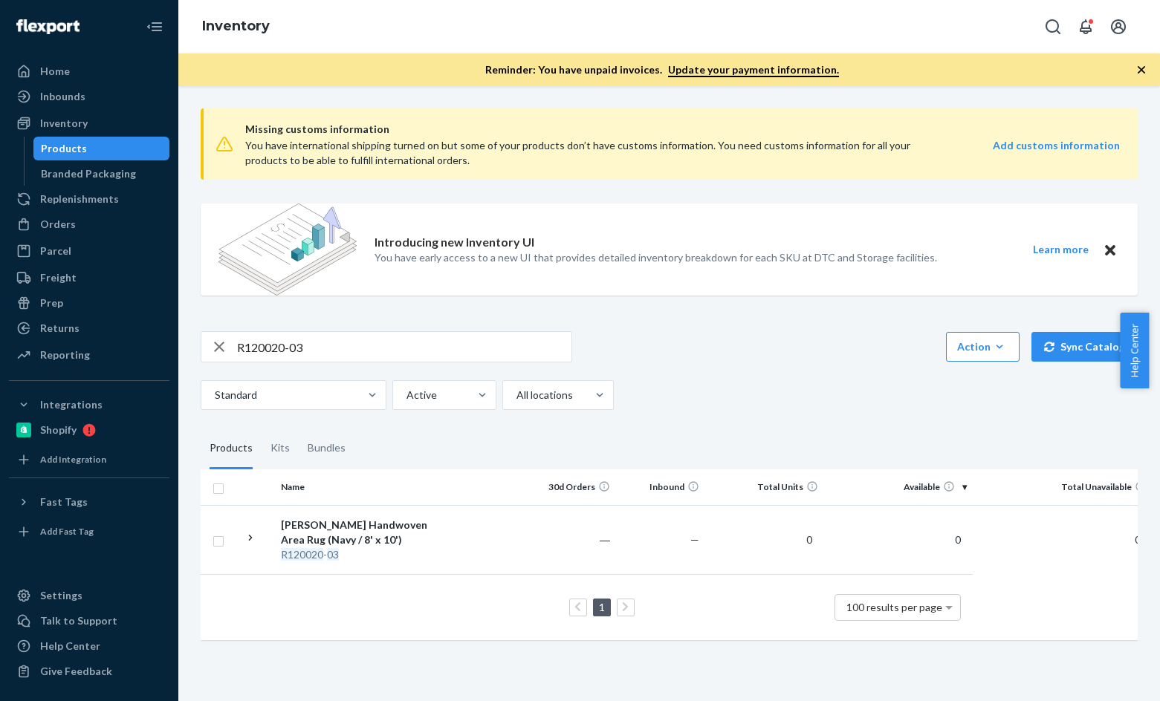
click at [328, 350] on input "R120020-03" at bounding box center [404, 347] width 334 height 30
paste input "41003-06"
type input "R141003-06"
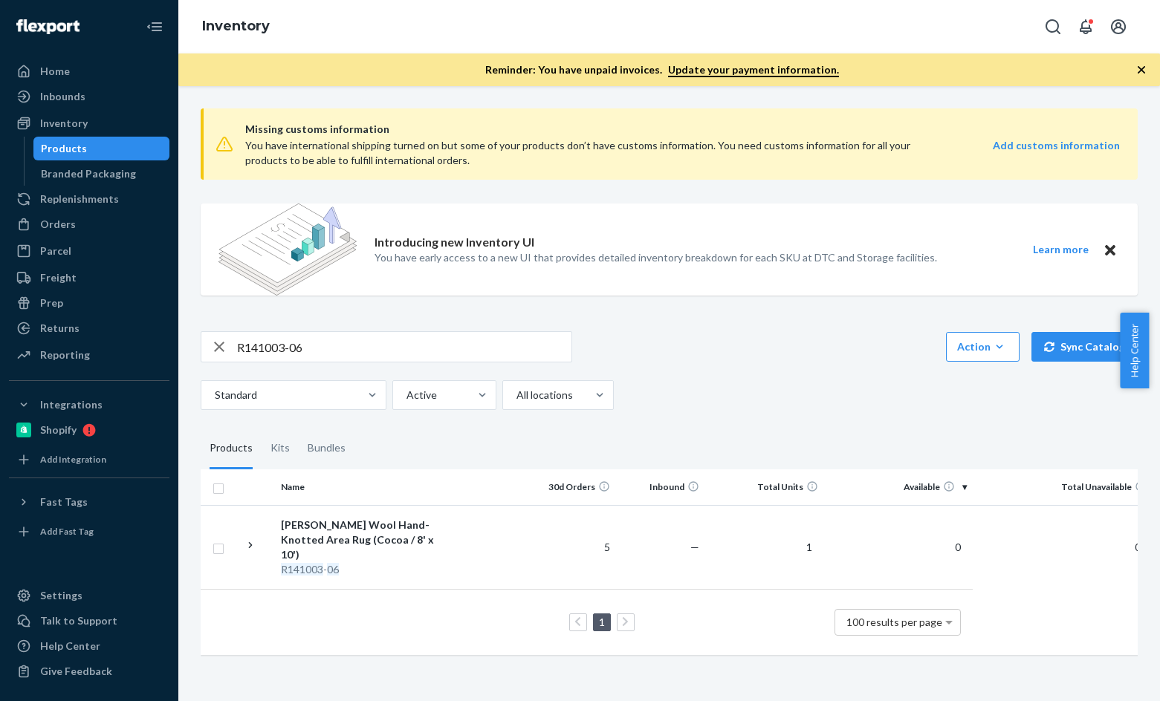
click at [320, 337] on input "R141003-06" at bounding box center [404, 347] width 334 height 30
drag, startPoint x: 320, startPoint y: 337, endPoint x: 346, endPoint y: 346, distance: 27.0
click at [320, 337] on input "R141003-06" at bounding box center [404, 347] width 334 height 30
paste input "B86012-2"
click at [320, 335] on input "B86012-26" at bounding box center [404, 347] width 334 height 30
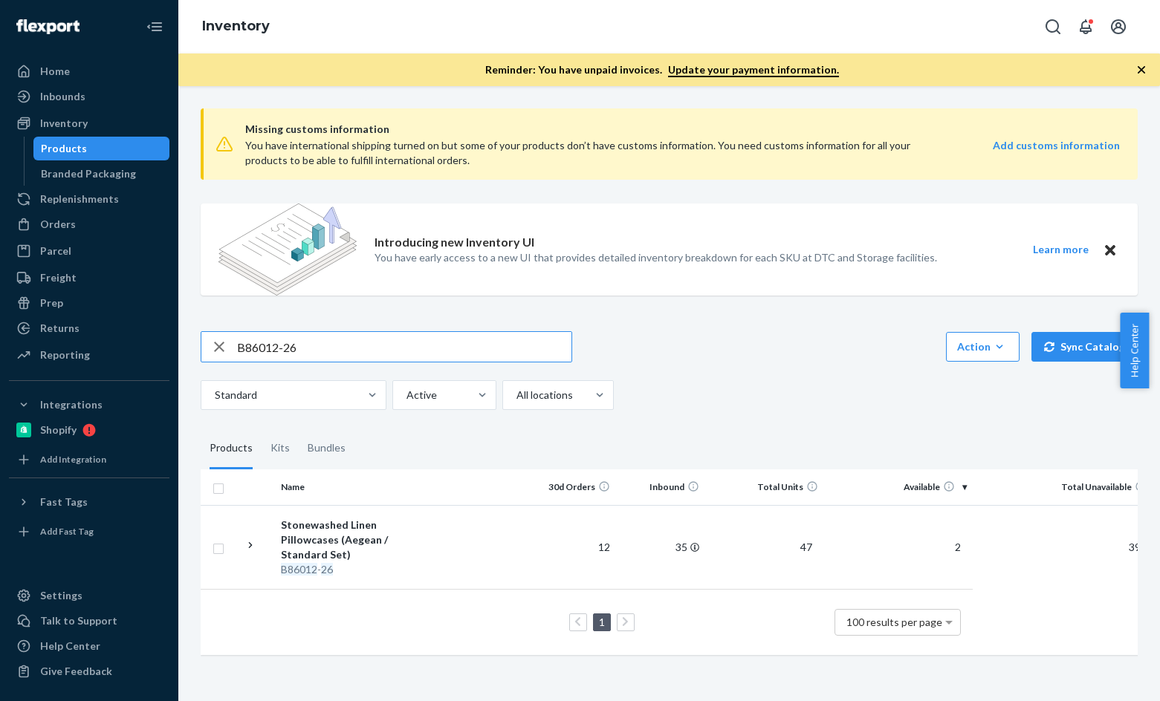
paste input "D104001-02"
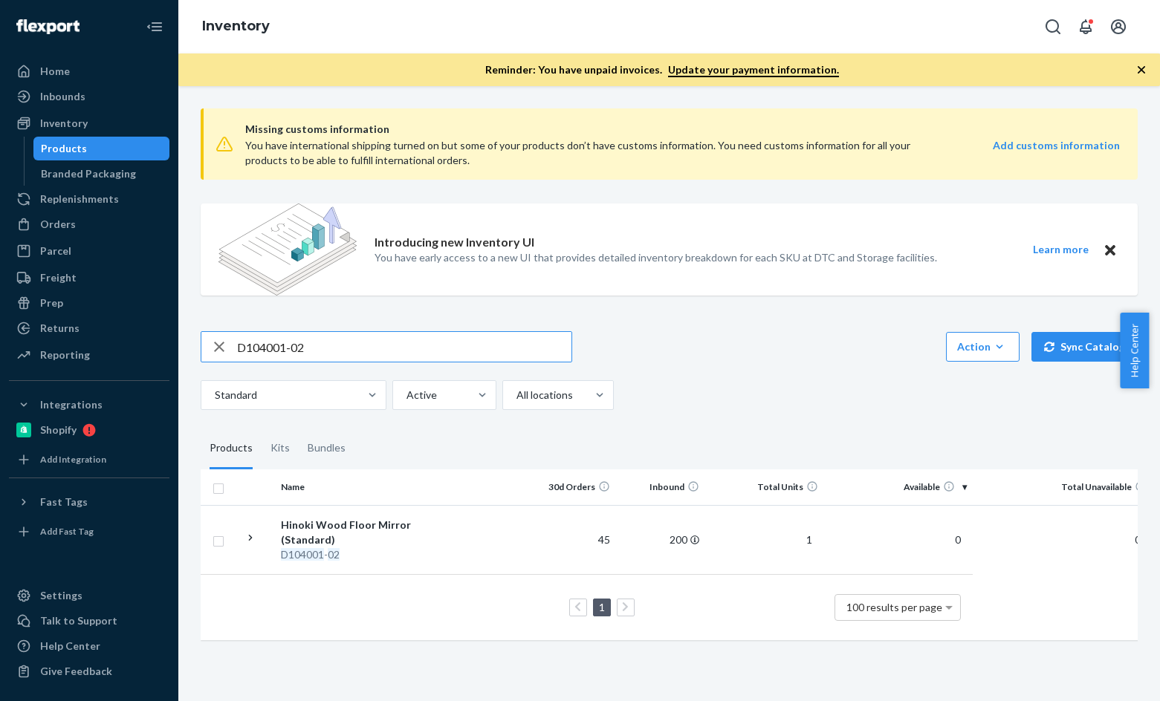
click at [268, 350] on input "D104001-02" at bounding box center [404, 347] width 334 height 30
click at [323, 353] on input "D104001-02" at bounding box center [404, 347] width 334 height 30
paste input "B86102-14-K1"
type input "B86102-14-K1"
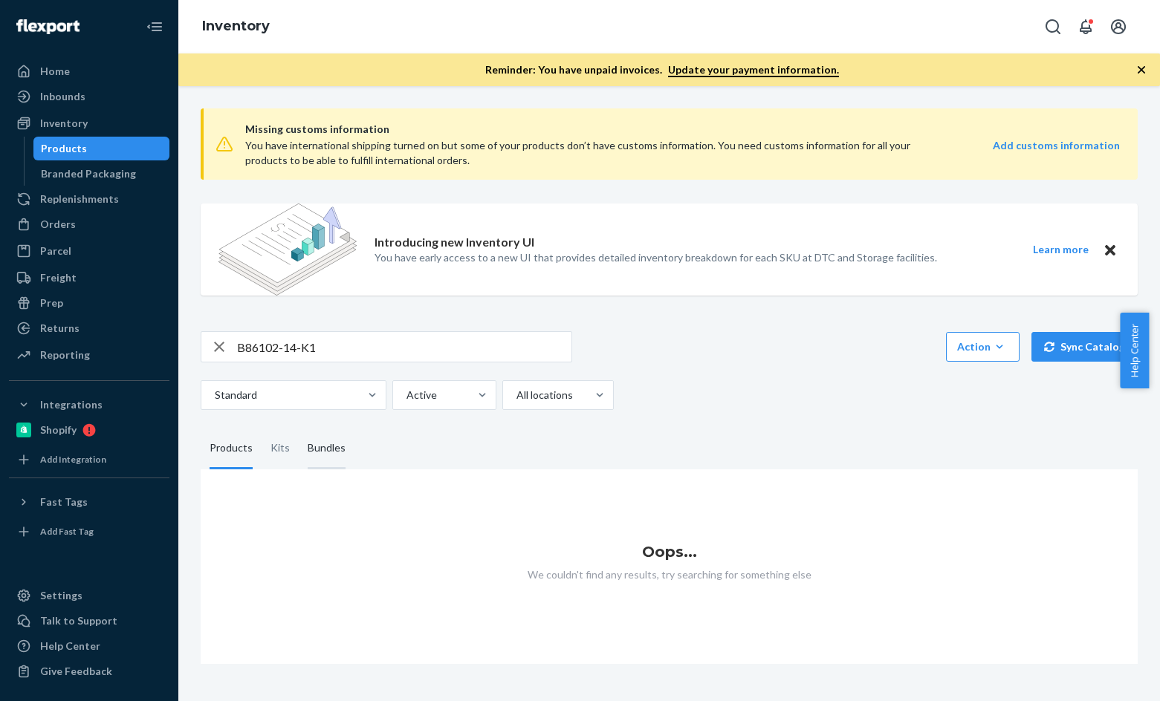
click at [314, 447] on div "Bundles" at bounding box center [327, 449] width 38 height 42
click at [299, 428] on input "Bundles" at bounding box center [299, 428] width 0 height 0
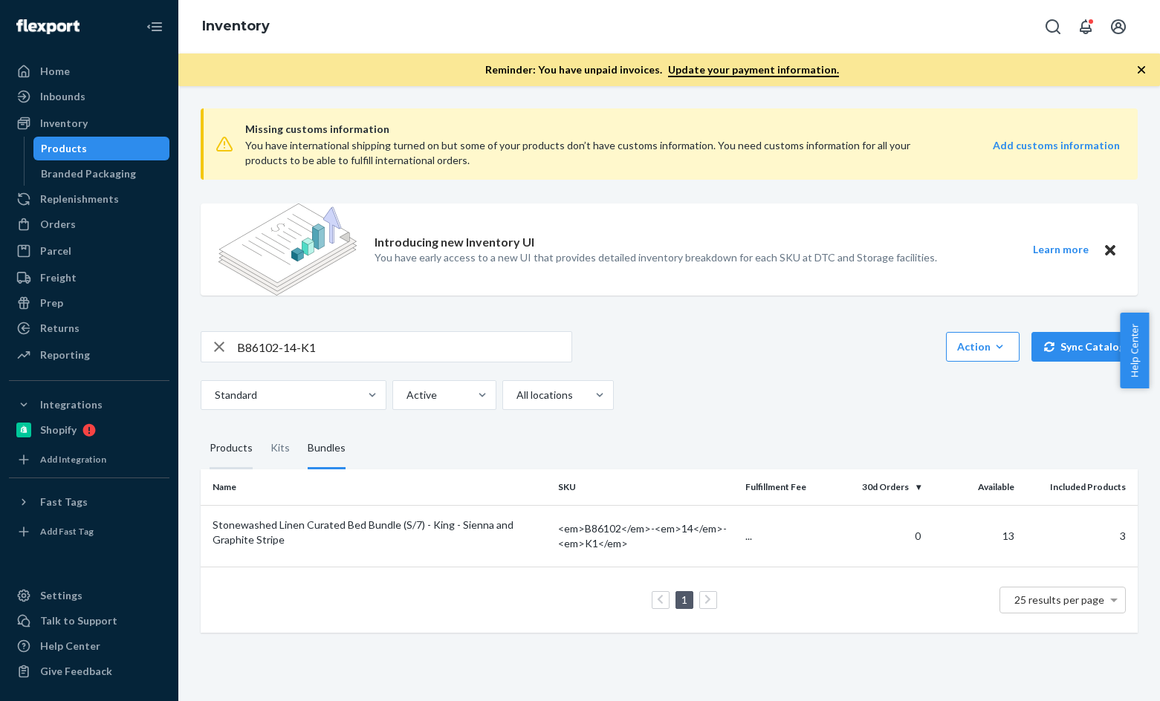
click at [233, 451] on div "Products" at bounding box center [231, 449] width 43 height 42
click at [201, 428] on input "Products" at bounding box center [201, 428] width 0 height 0
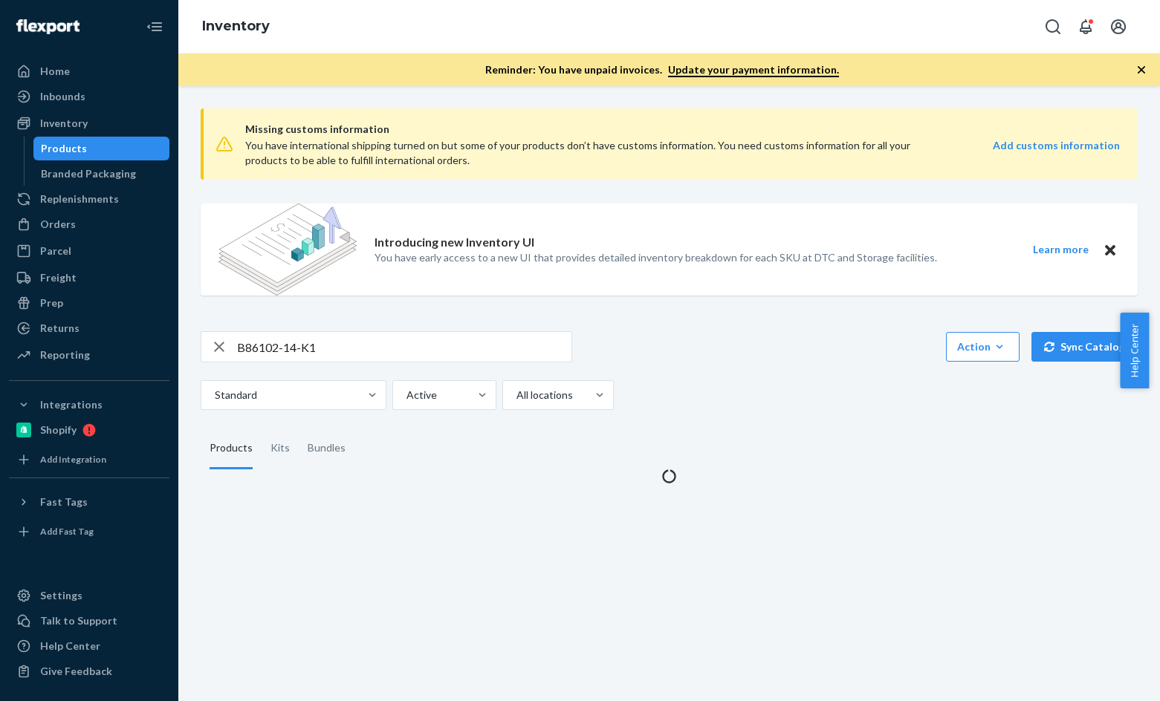
click at [233, 451] on div "Products" at bounding box center [231, 449] width 43 height 42
click at [201, 428] on input "Products" at bounding box center [201, 428] width 0 height 0
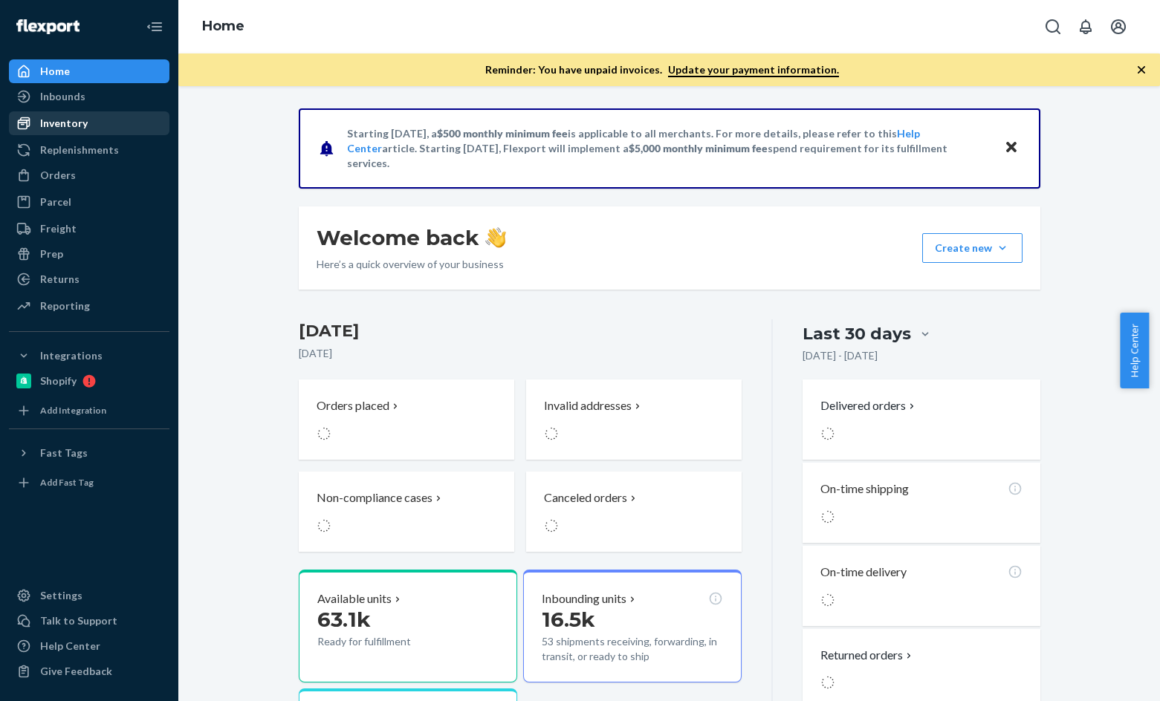
drag, startPoint x: 104, startPoint y: 123, endPoint x: 155, endPoint y: 129, distance: 51.7
click at [104, 123] on div "Inventory" at bounding box center [89, 123] width 158 height 21
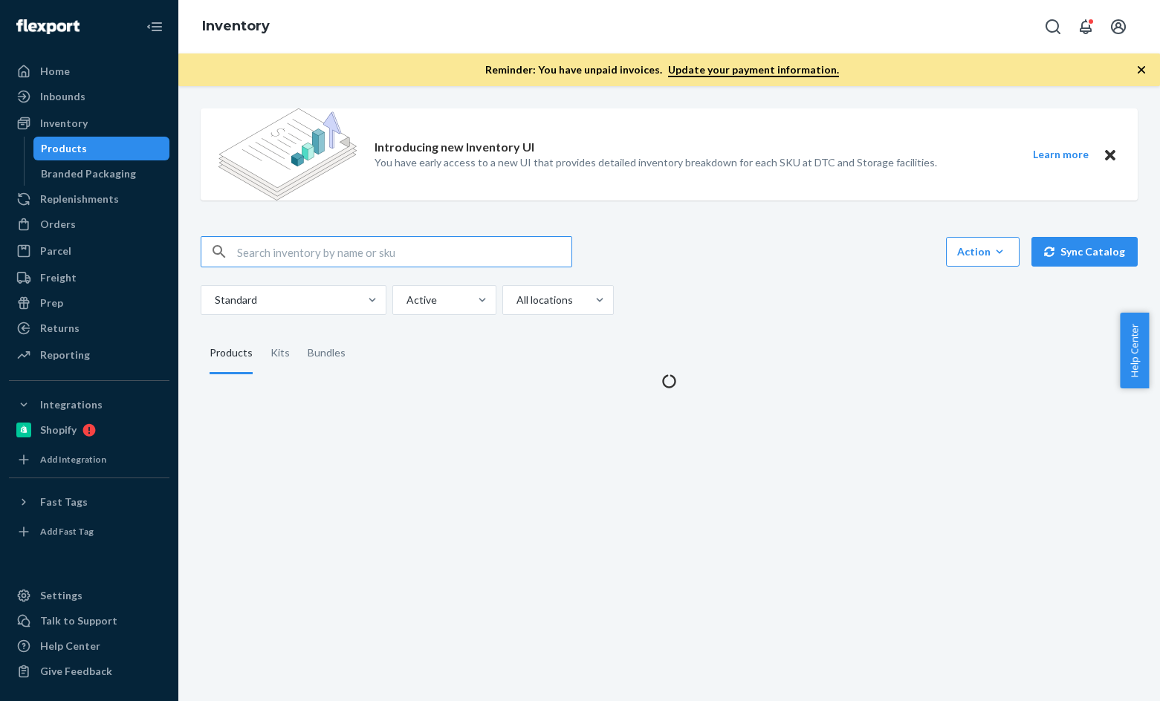
click at [290, 251] on input "text" at bounding box center [404, 252] width 334 height 30
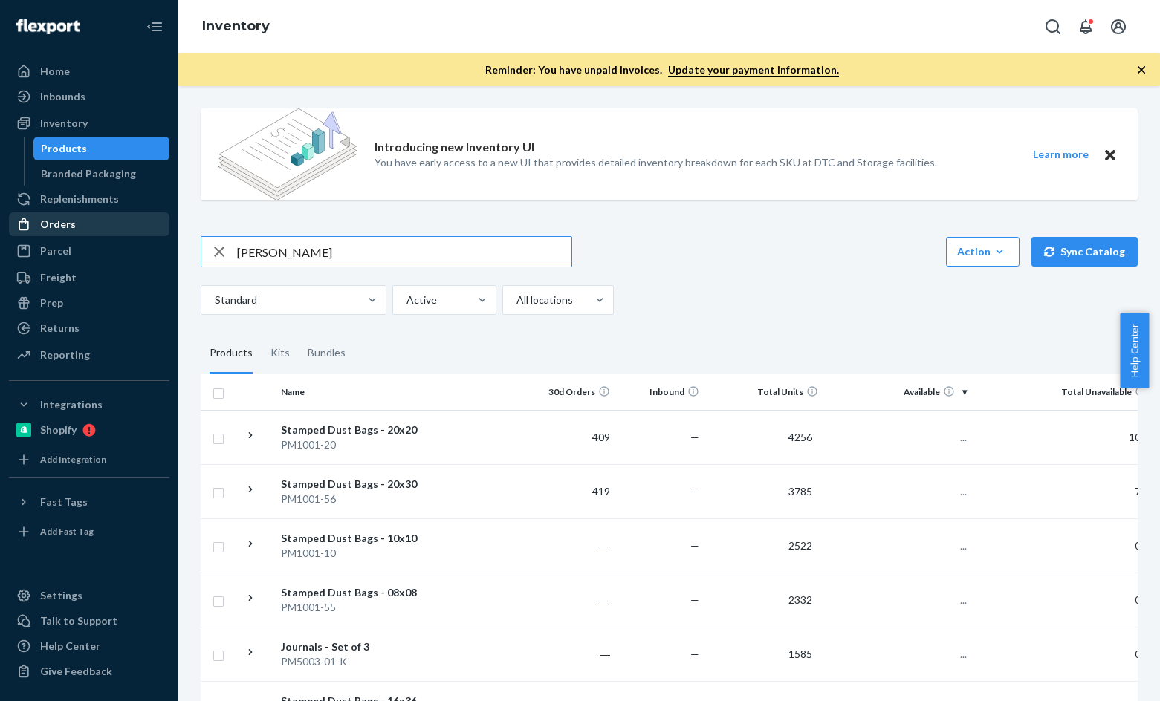
type input "timothy grimes"
click at [83, 232] on div "Orders" at bounding box center [89, 224] width 158 height 21
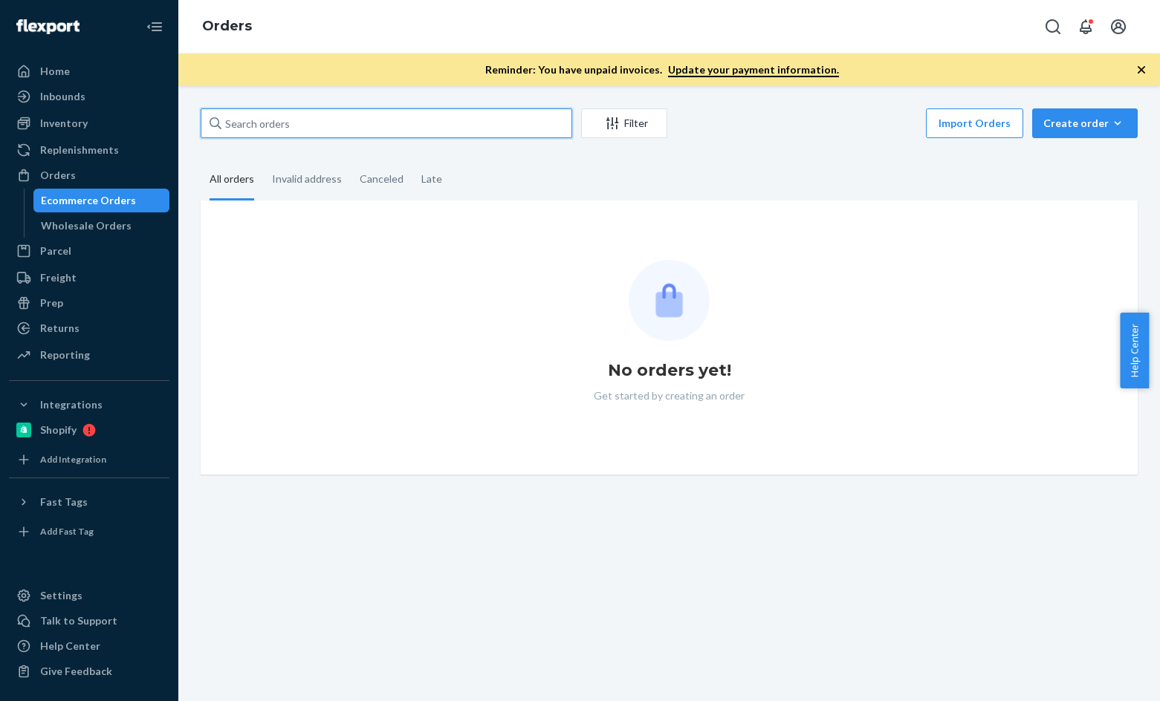
click at [319, 131] on input "text" at bounding box center [387, 123] width 372 height 30
paste input "timothy grimes"
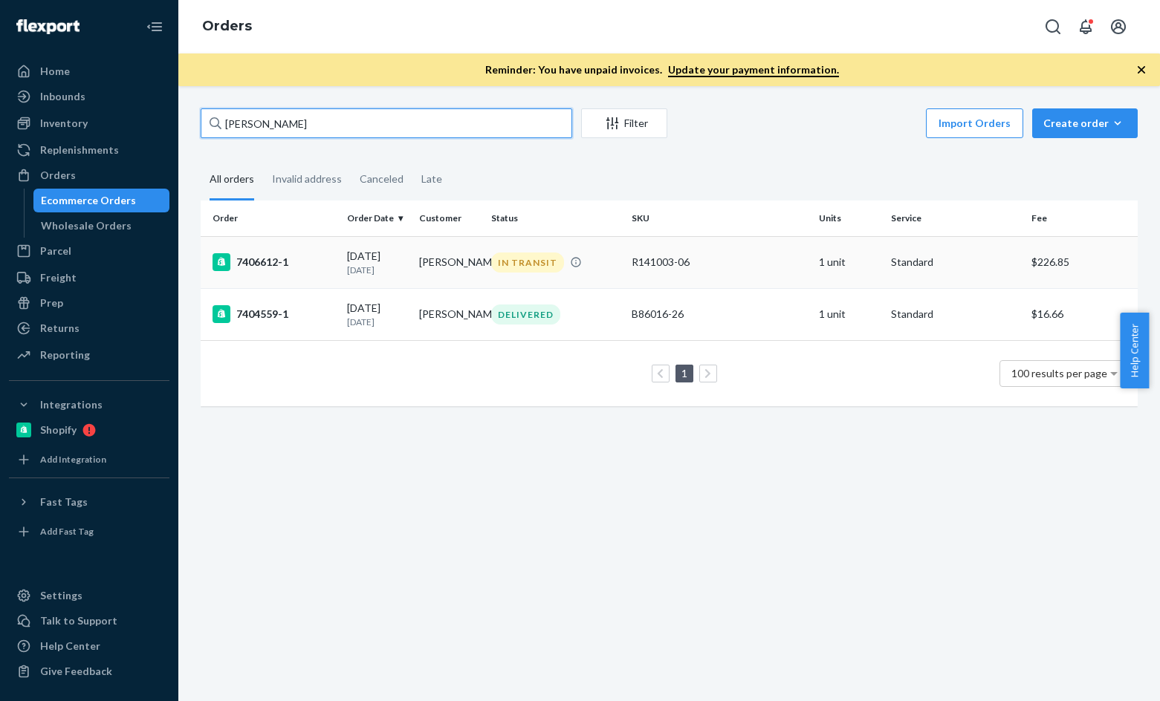
type input "timothy grimes"
click at [269, 262] on div "7406612-1" at bounding box center [274, 262] width 123 height 18
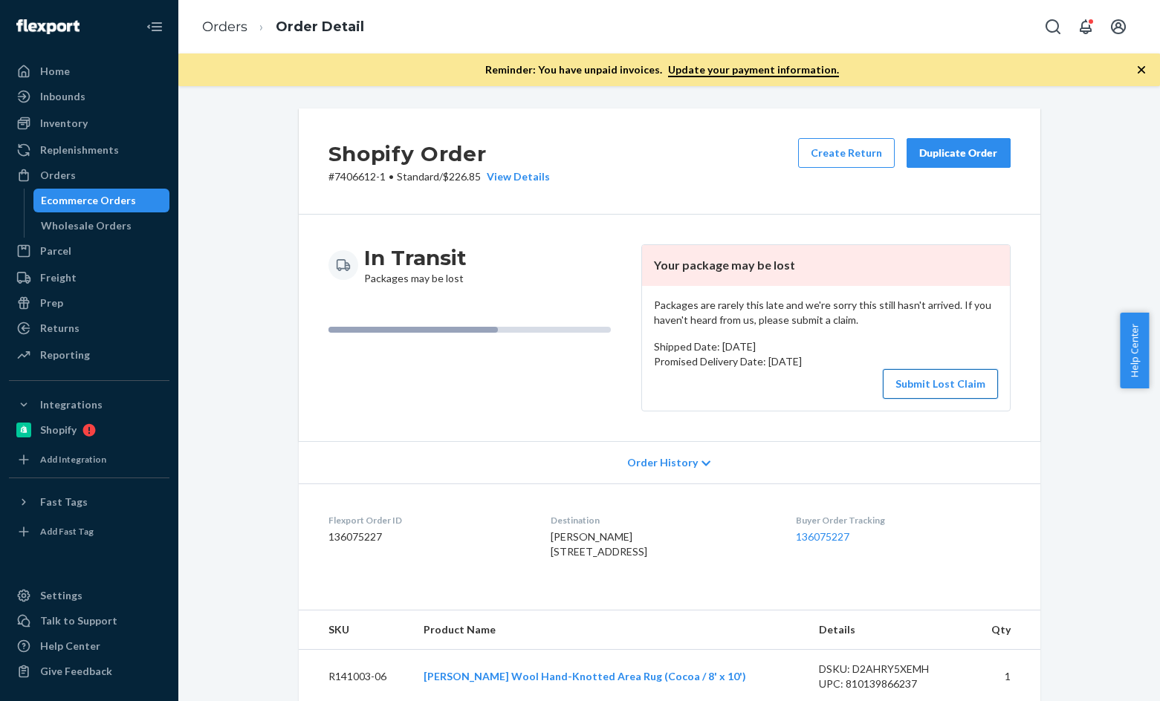
click at [924, 388] on button "Submit Lost Claim" at bounding box center [940, 384] width 115 height 30
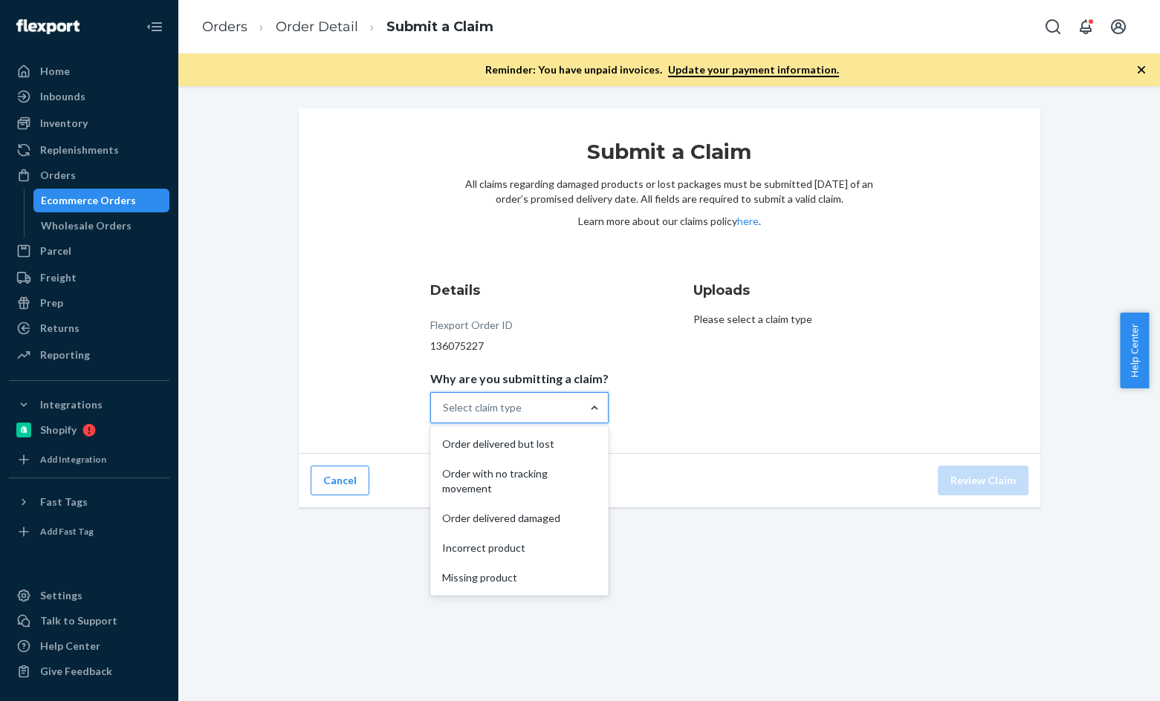
click at [581, 405] on div at bounding box center [594, 408] width 27 height 15
click at [444, 405] on input "Why are you submitting a claim? option Order delivered but lost focused, 1 of 5…" at bounding box center [443, 408] width 1 height 15
click at [528, 474] on div "Order with no tracking movement" at bounding box center [519, 481] width 172 height 45
click at [444, 415] on input "Why are you submitting a claim? option Order with no tracking movement focused,…" at bounding box center [443, 408] width 1 height 15
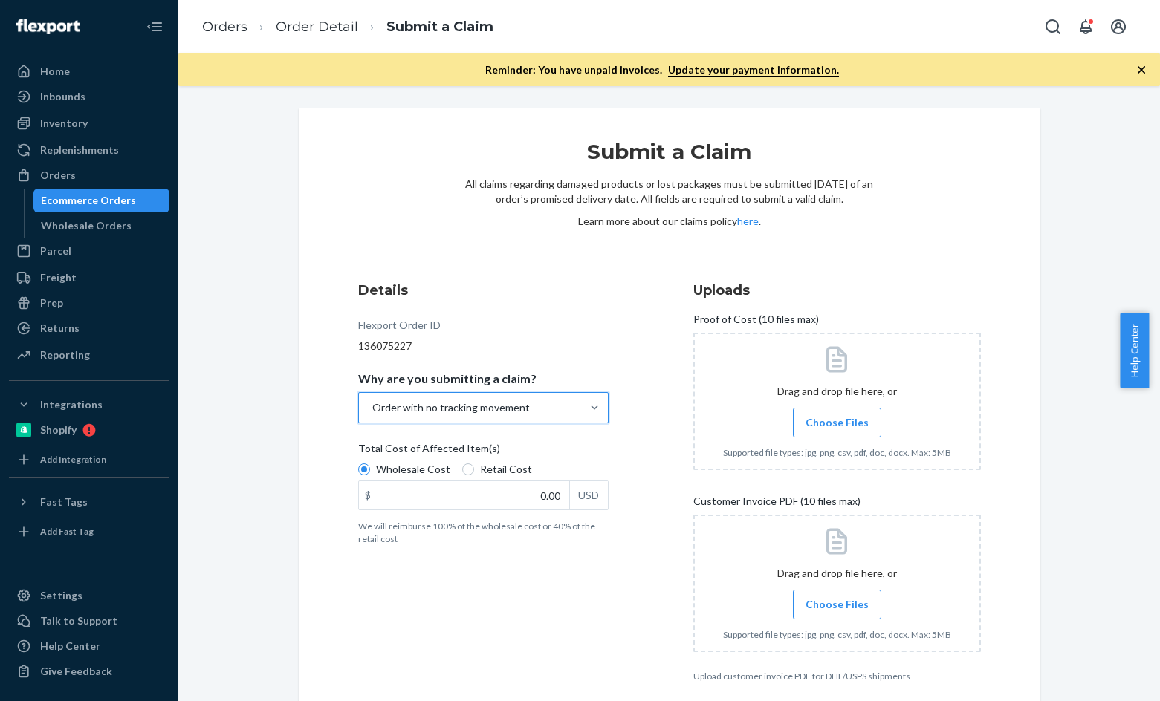
click at [518, 407] on div "Order with no tracking movement" at bounding box center [451, 408] width 158 height 15
click at [372, 407] on input "Why are you submitting a claim? option Order with no tracking movement, selecte…" at bounding box center [371, 408] width 1 height 15
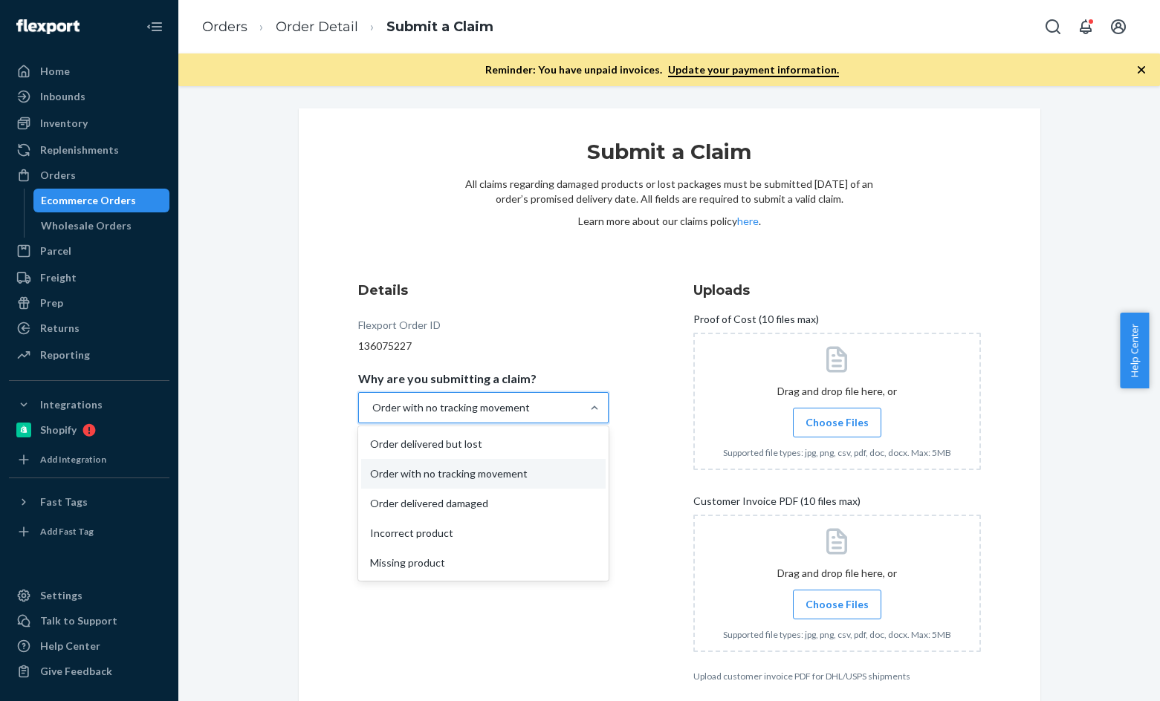
click at [545, 354] on div "Details Flexport Order ID 136075227 Why are you submitting a claim? option Orde…" at bounding box center [502, 482] width 288 height 420
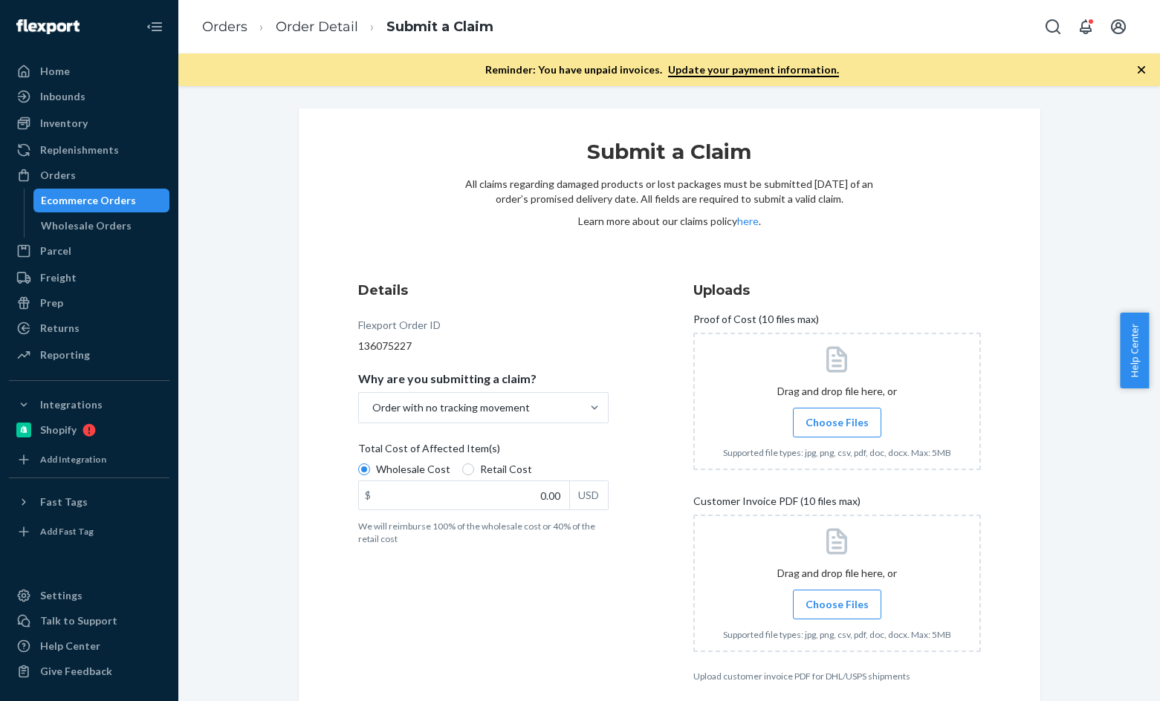
click at [843, 419] on span "Choose Files" at bounding box center [837, 422] width 63 height 15
click at [837, 419] on input "Choose Files" at bounding box center [837, 423] width 1 height 16
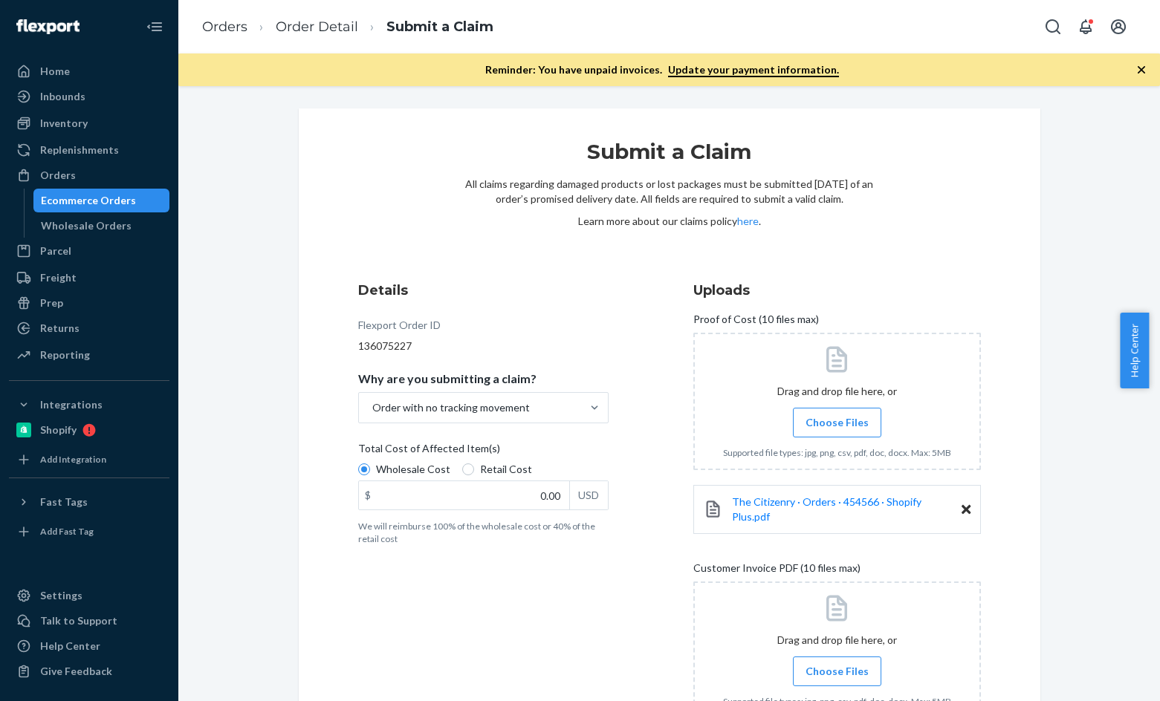
click at [825, 657] on label "Choose Files" at bounding box center [837, 672] width 88 height 30
click at [837, 664] on input "Choose Files" at bounding box center [837, 672] width 1 height 16
click at [511, 495] on input "0.00" at bounding box center [464, 496] width 210 height 28
paste input "1,397.82"
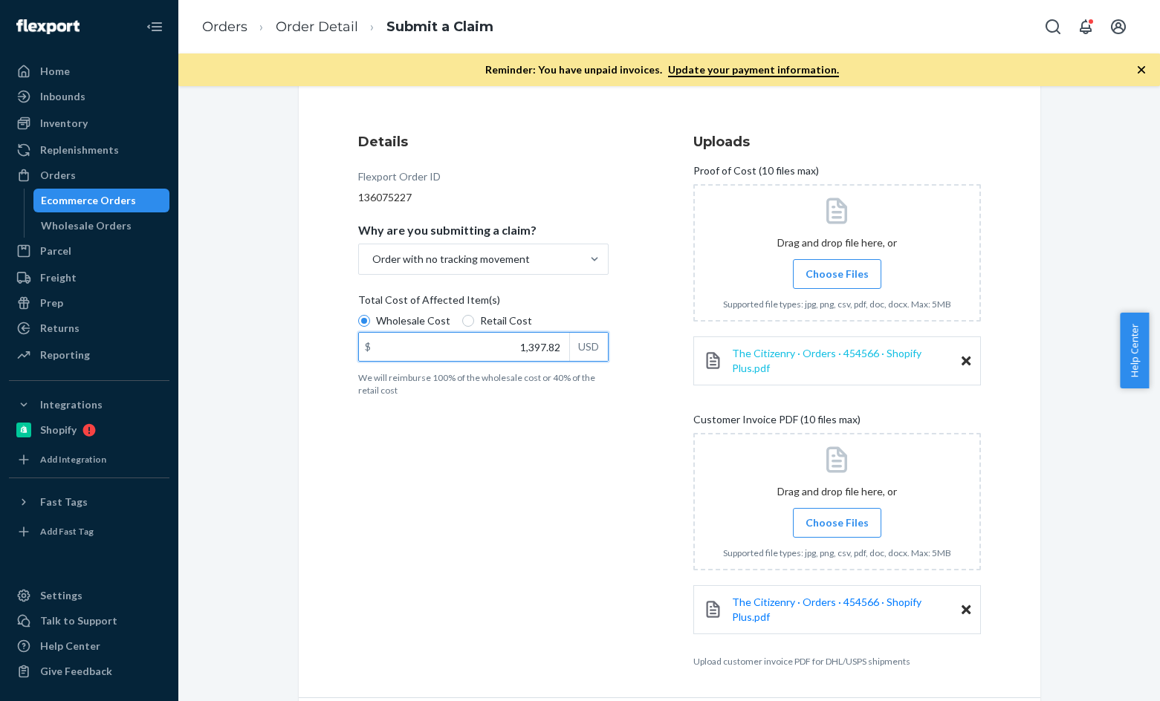
type input "1,397.82"
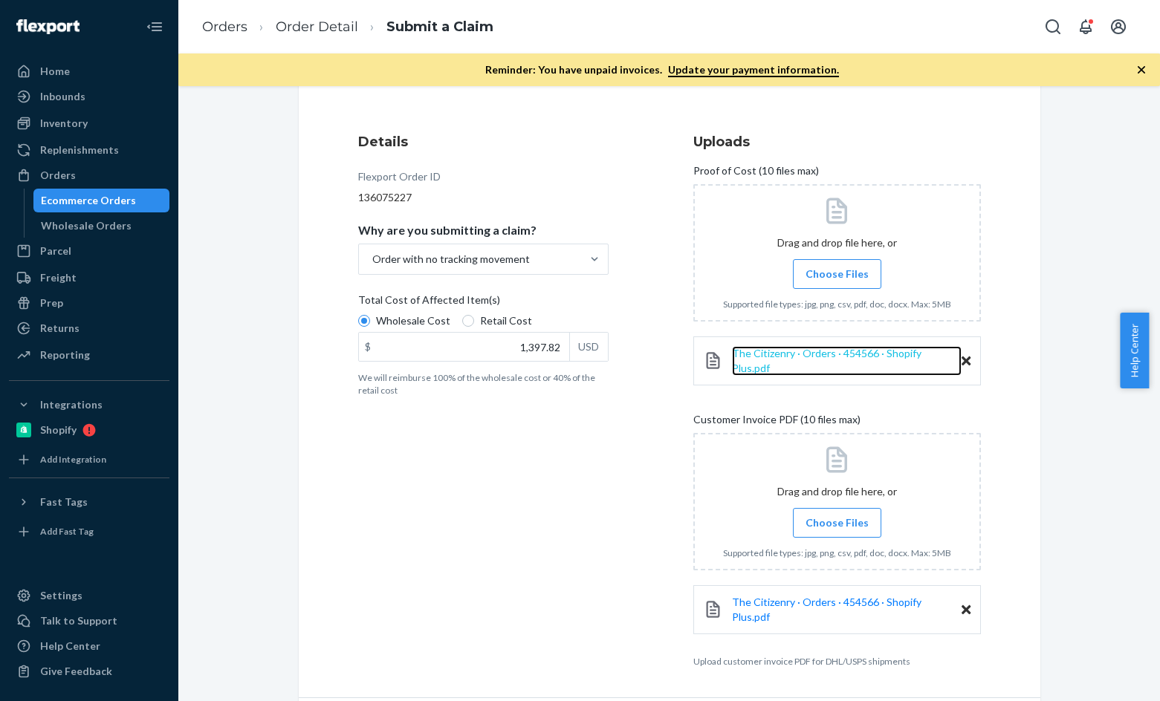
click at [875, 359] on span "The Citizenry · Orders · 454566 · Shopify Plus.pdf" at bounding box center [826, 360] width 189 height 27
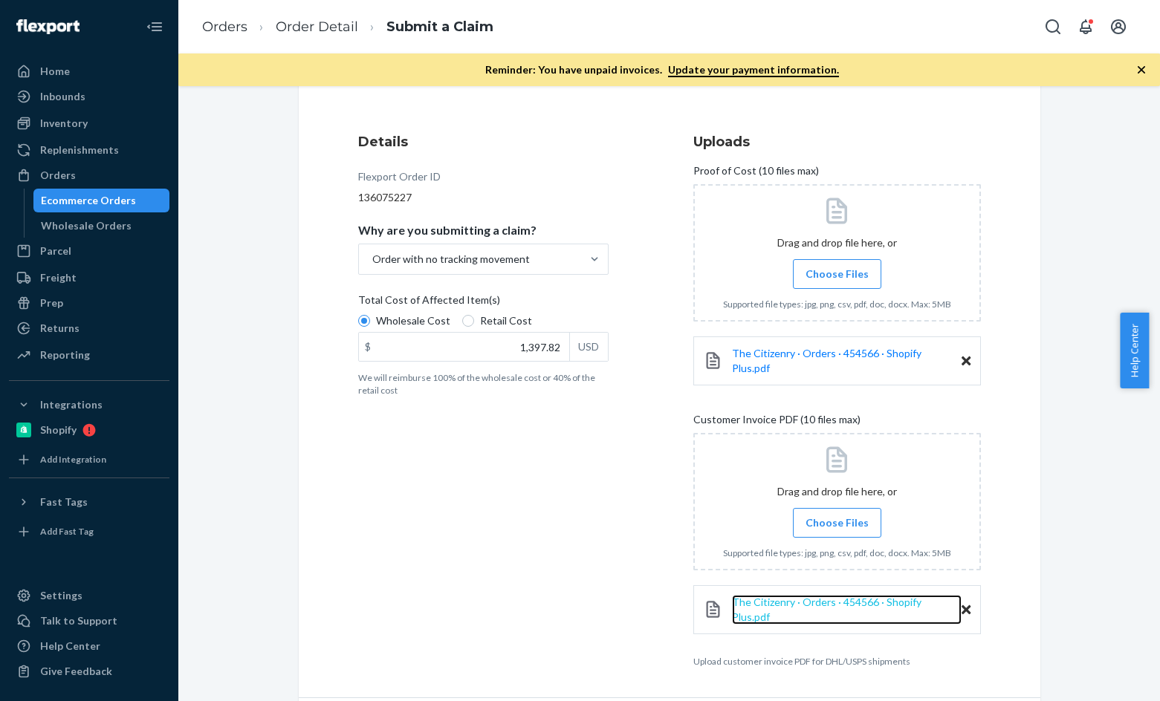
click at [826, 596] on span "The Citizenry · Orders · 454566 · Shopify Plus.pdf" at bounding box center [826, 609] width 189 height 27
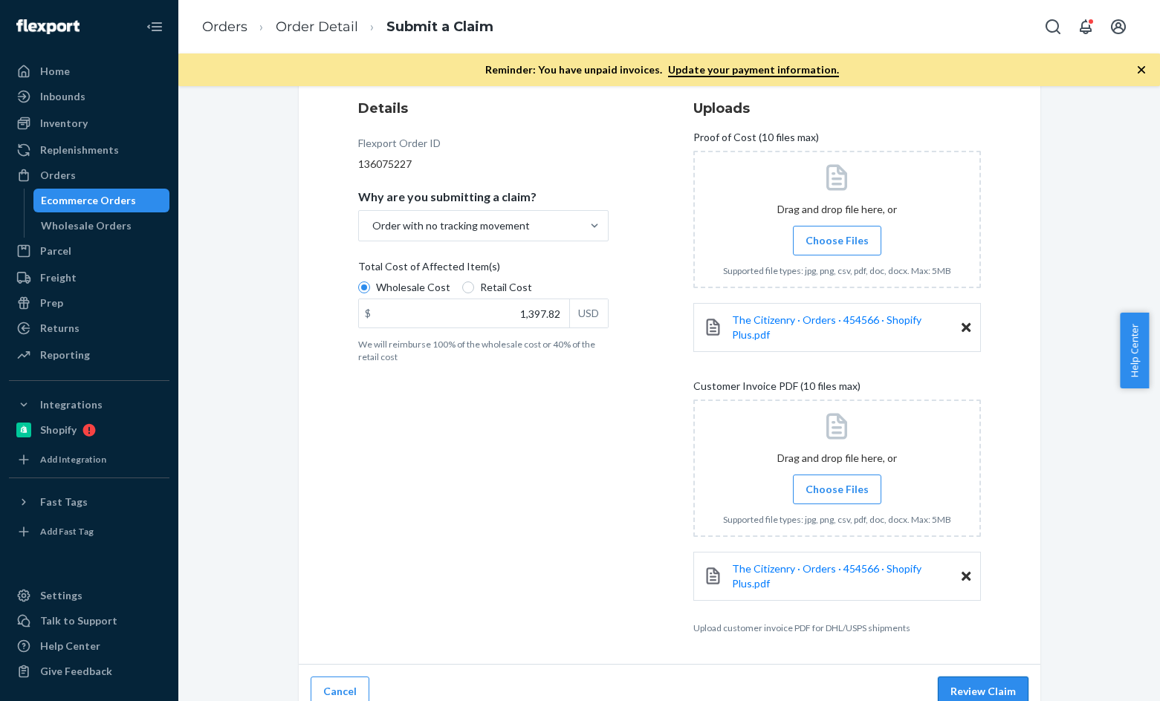
click at [987, 677] on button "Review Claim" at bounding box center [983, 692] width 91 height 30
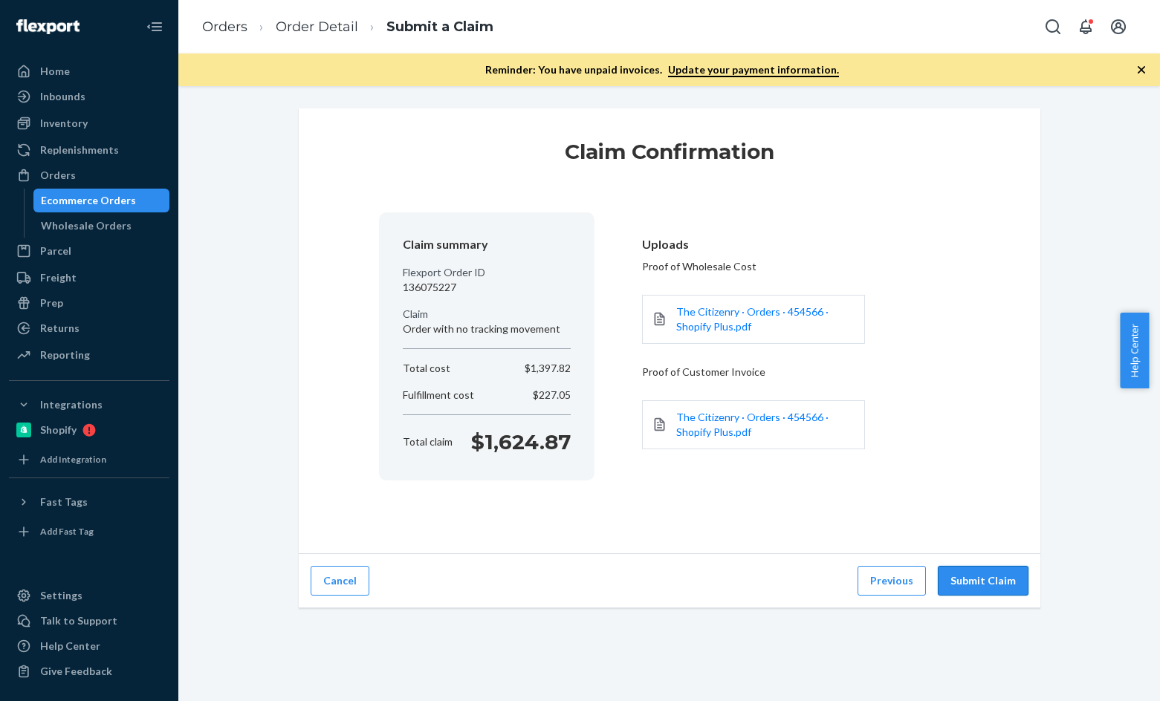
click at [990, 577] on button "Submit Claim" at bounding box center [983, 581] width 91 height 30
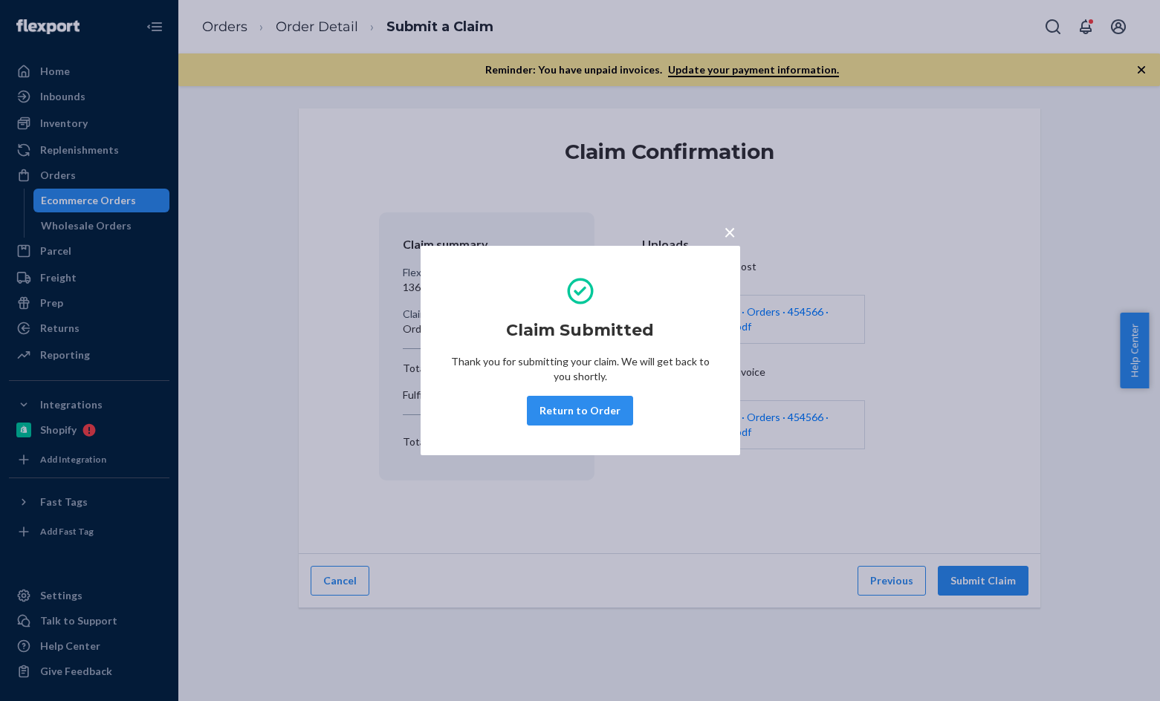
click at [730, 231] on span "×" at bounding box center [730, 231] width 12 height 25
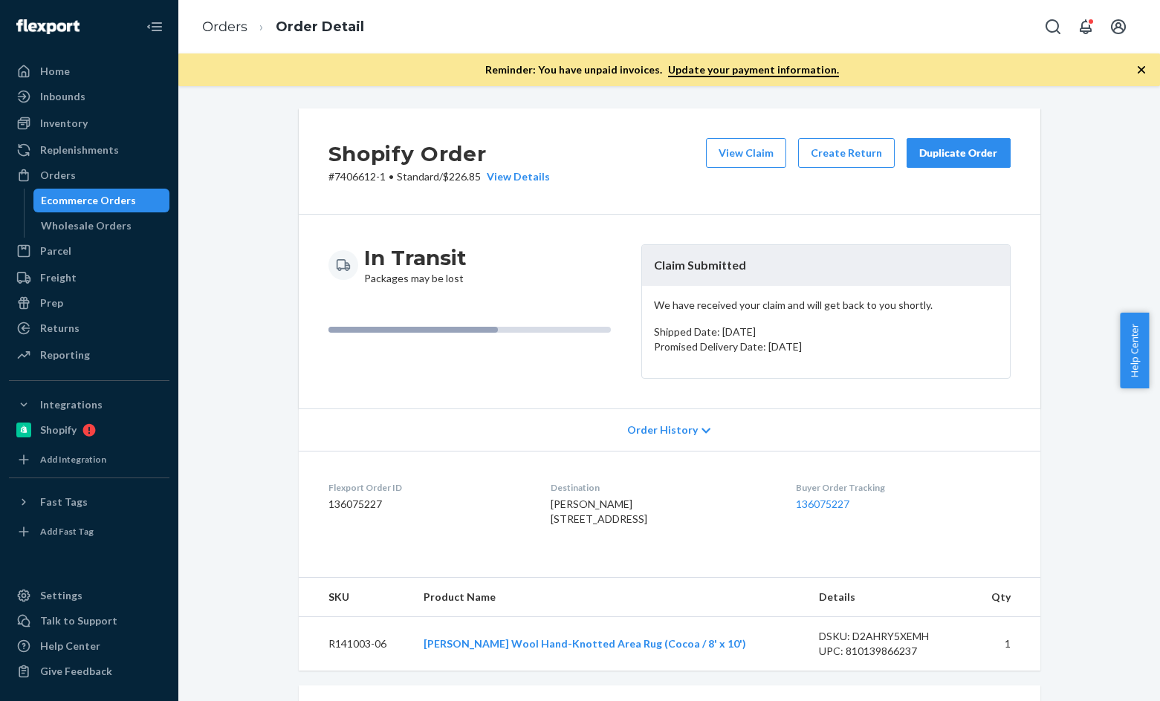
drag, startPoint x: 63, startPoint y: 198, endPoint x: 280, endPoint y: 100, distance: 238.1
click at [63, 198] on div "Ecommerce Orders" at bounding box center [88, 200] width 95 height 15
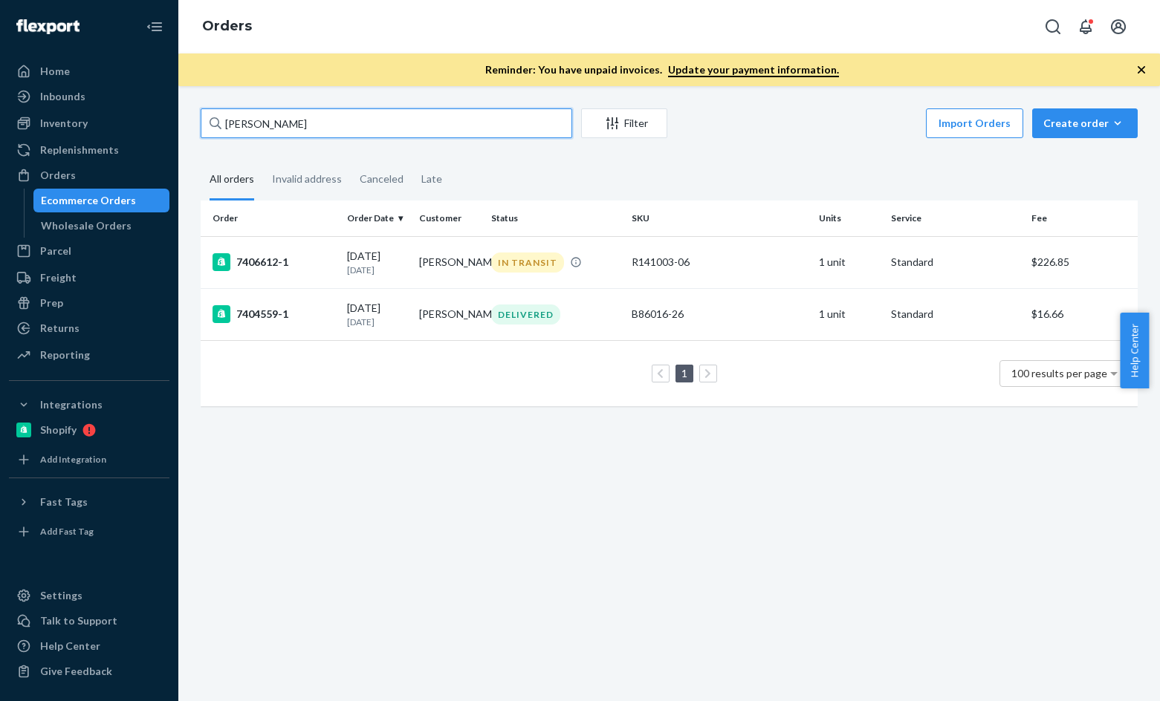
click at [318, 128] on input "timothy grimes" at bounding box center [387, 123] width 372 height 30
paste input "Kathryn Perlstein"
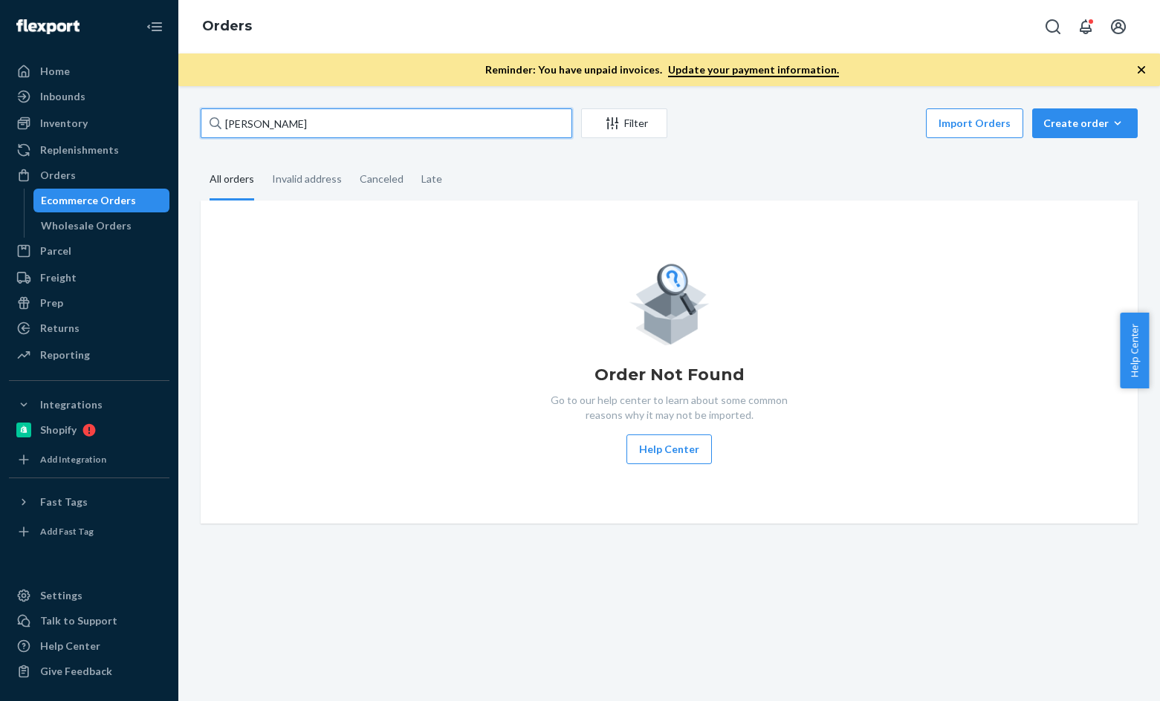
click at [329, 109] on input "Kathryn Perlstein" at bounding box center [387, 123] width 372 height 30
click at [328, 115] on input "Kathryn Perlstein" at bounding box center [387, 123] width 372 height 30
paste input "Yilan Dong"
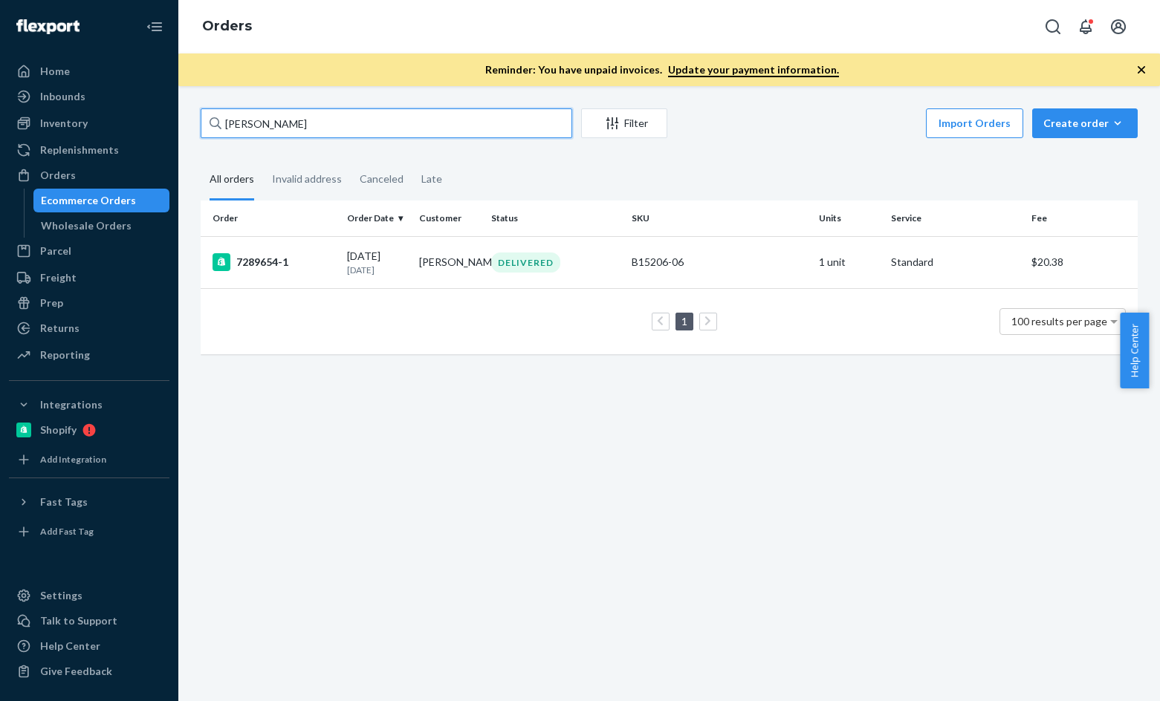
click at [340, 120] on input "Yilan Dong" at bounding box center [387, 123] width 372 height 30
paste input "Audrey Kerpen"
type input "Audrey Kerpen"
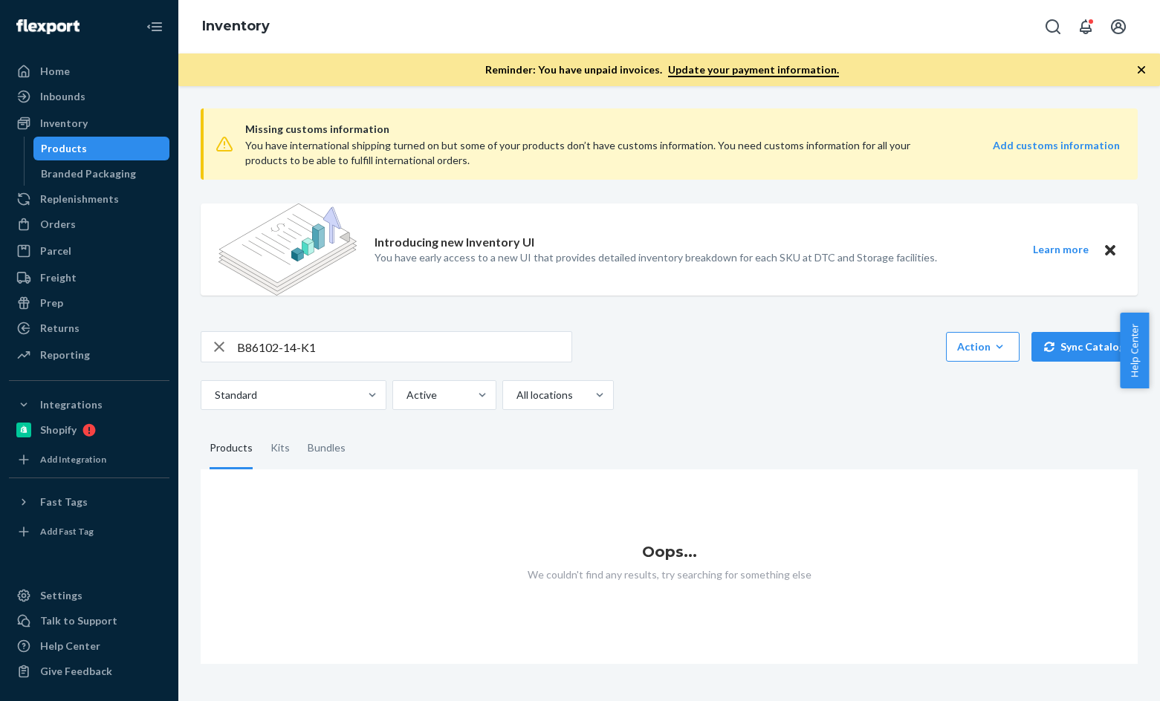
click at [368, 338] on input "B86102-14-K1" at bounding box center [404, 347] width 334 height 30
paste input "F137001-07"
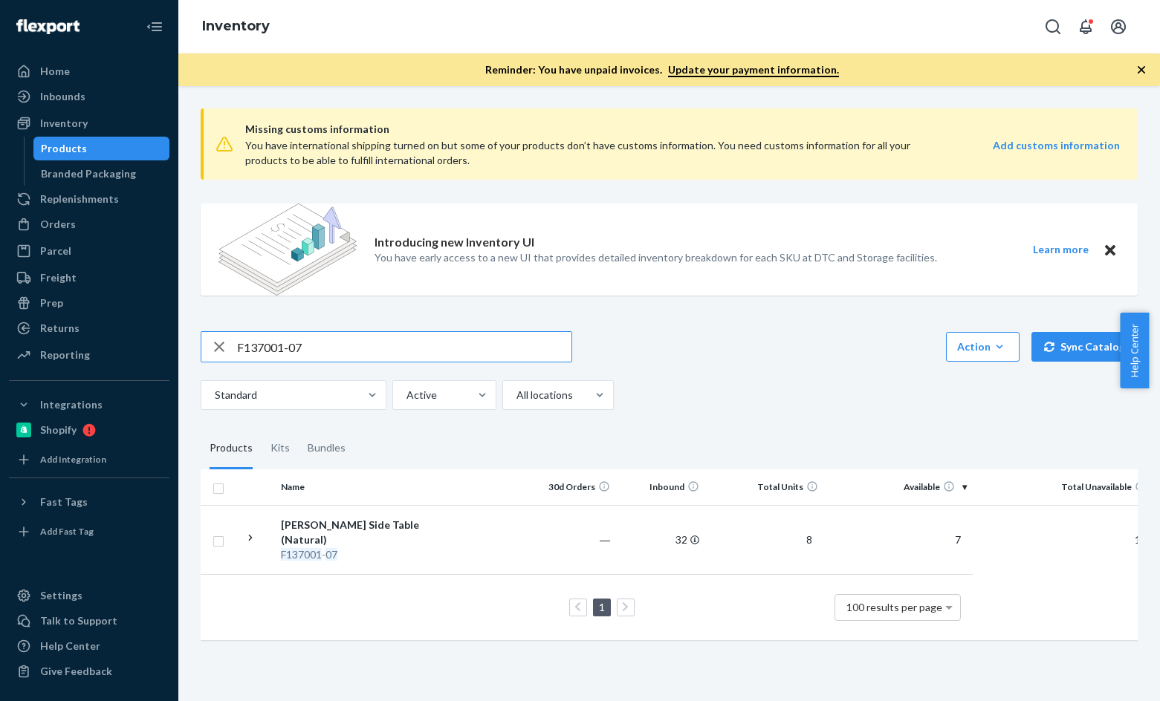
click at [307, 343] on input "F137001-07" at bounding box center [404, 347] width 334 height 30
paste input "B86014-04"
type input "B86014-04"
